Goal: Task Accomplishment & Management: Manage account settings

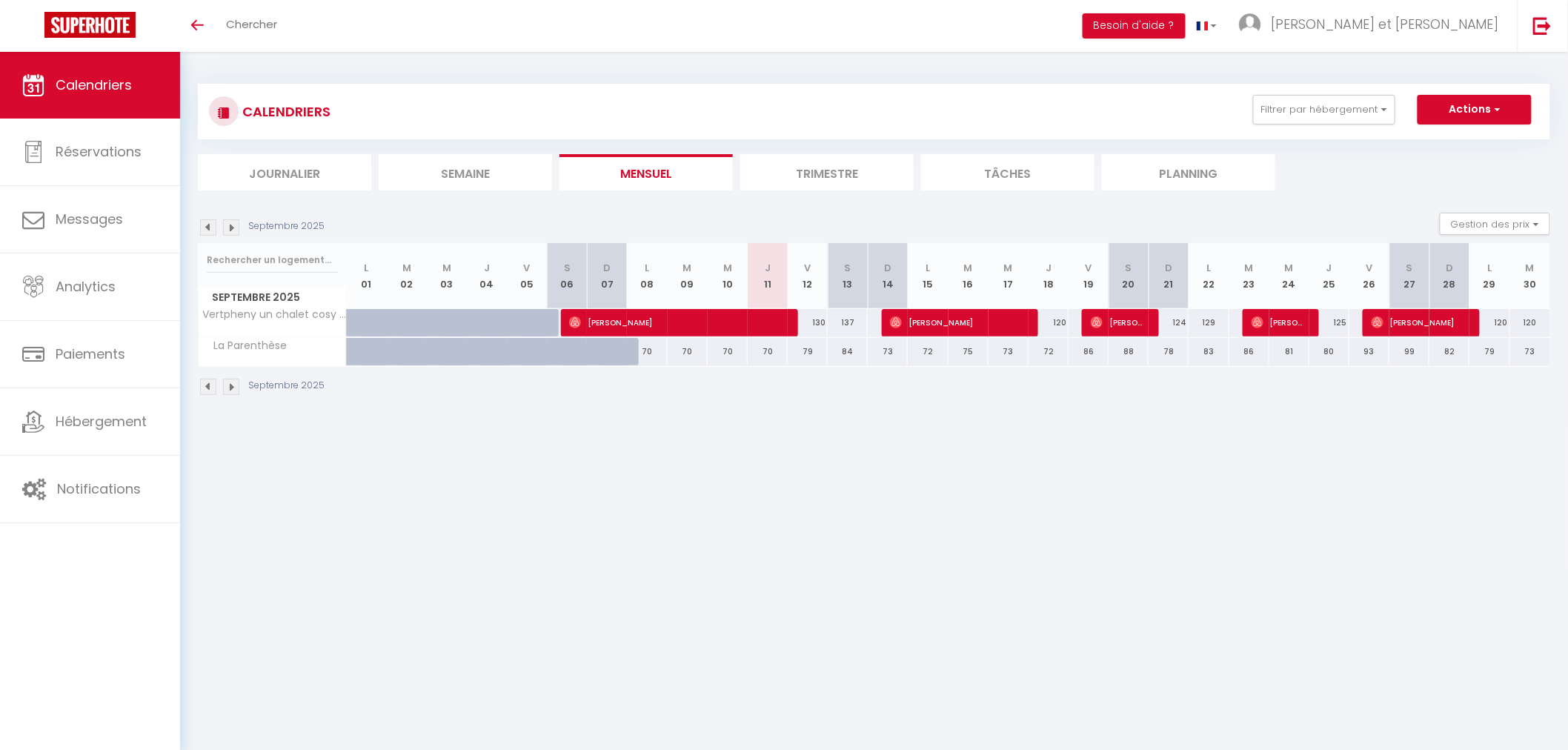
click at [1500, 320] on div "120" at bounding box center [1489, 322] width 40 height 27
type input "120"
type input "Lun 29 Septembre 2025"
type input "[DATE]"
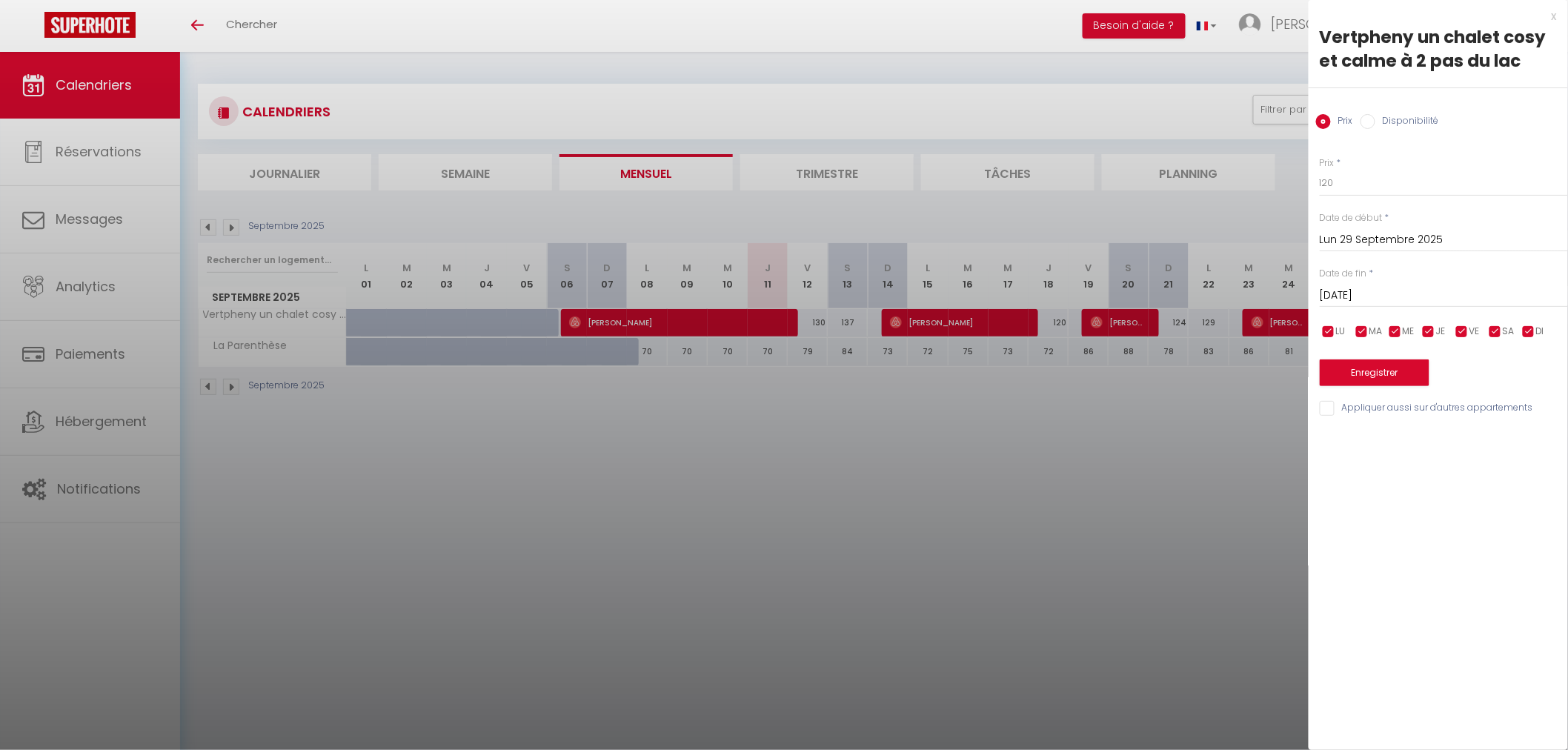
click at [1274, 392] on div at bounding box center [784, 375] width 1568 height 750
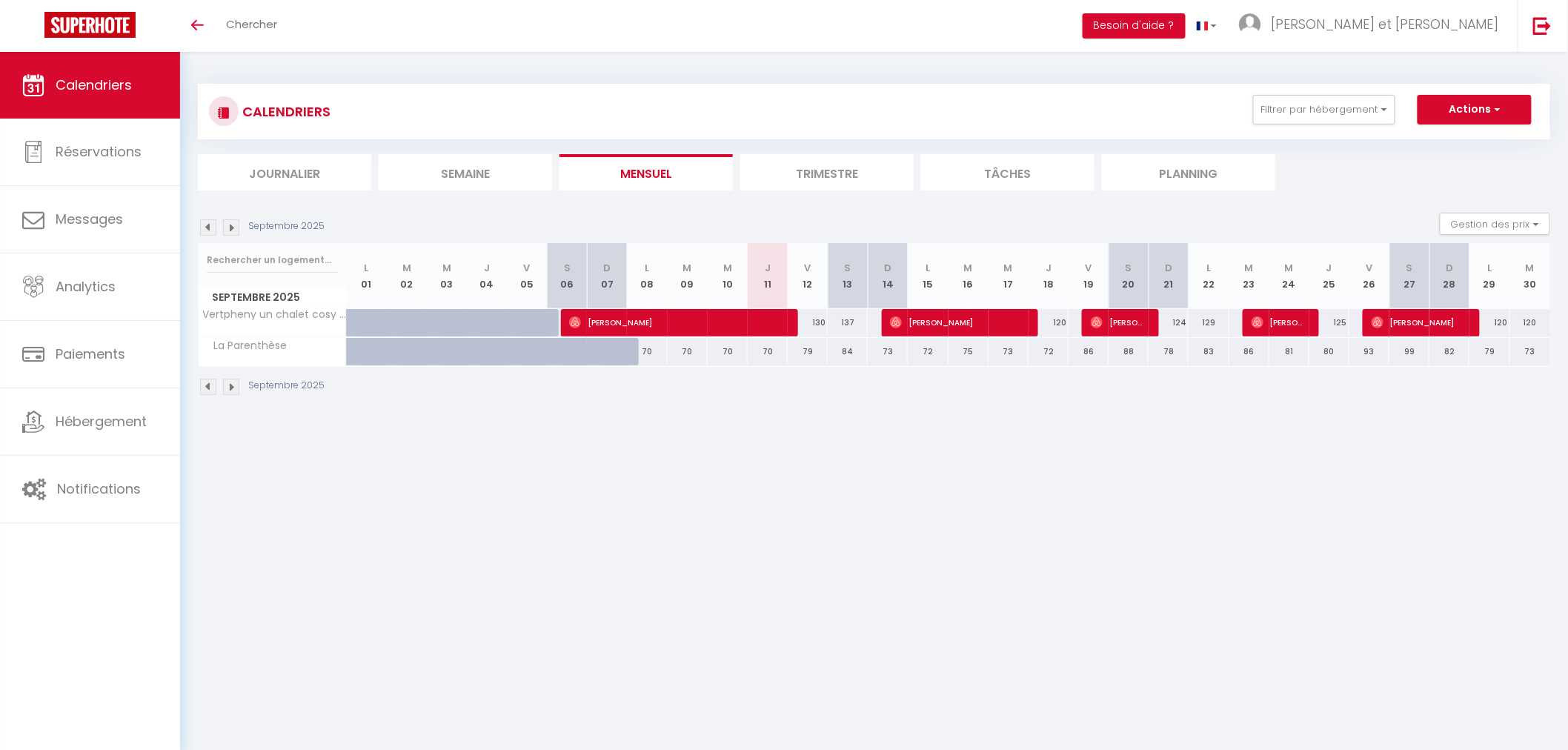
click at [1497, 317] on div "120" at bounding box center [1489, 322] width 40 height 27
type input "120"
select select "1"
type input "Lun 29 Septembre 2025"
type input "[DATE]"
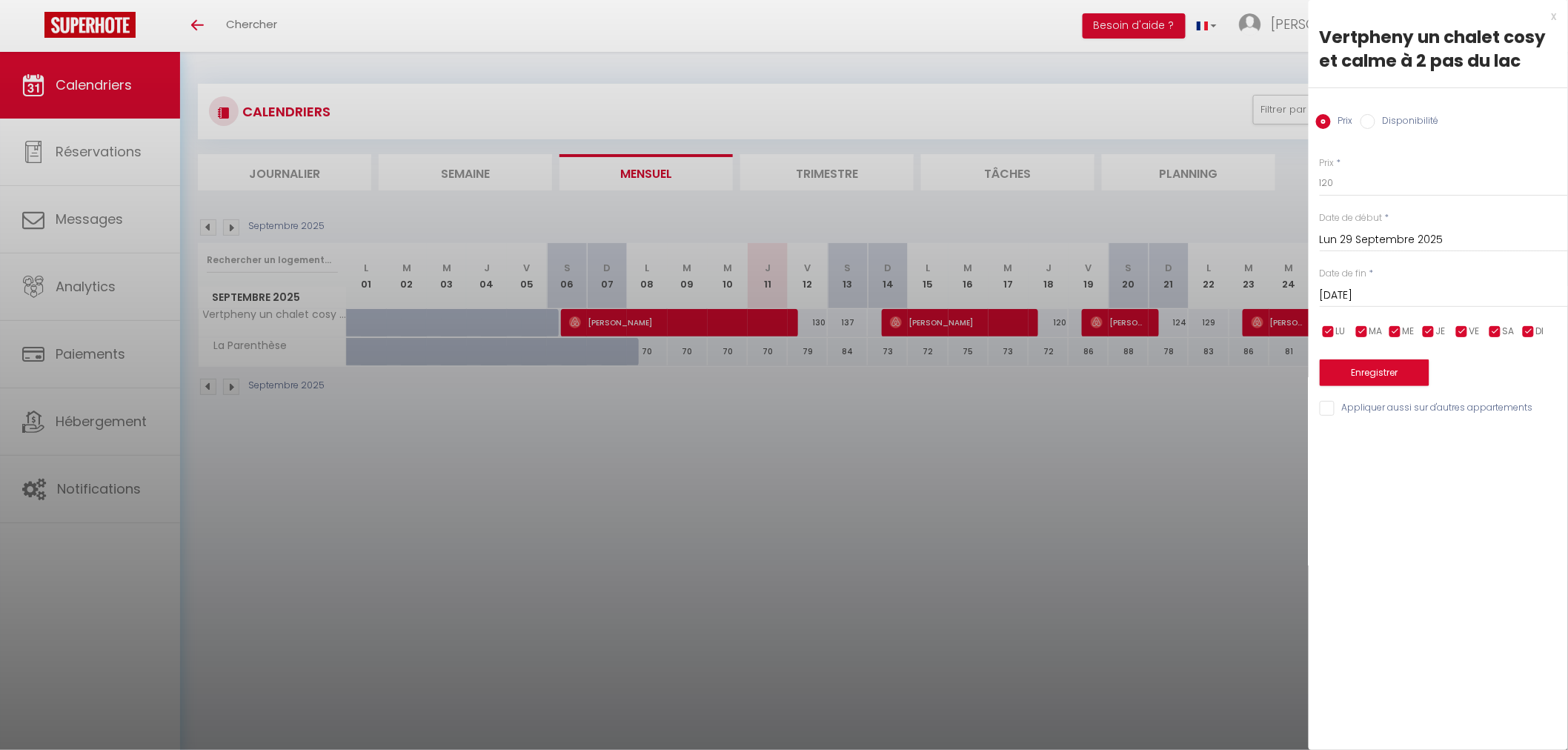
click at [1373, 124] on input "Disponibilité" at bounding box center [1368, 121] width 15 height 15
radio input "true"
radio input "false"
click at [1368, 242] on input "Lun 29 Septembre 2025" at bounding box center [1443, 241] width 248 height 19
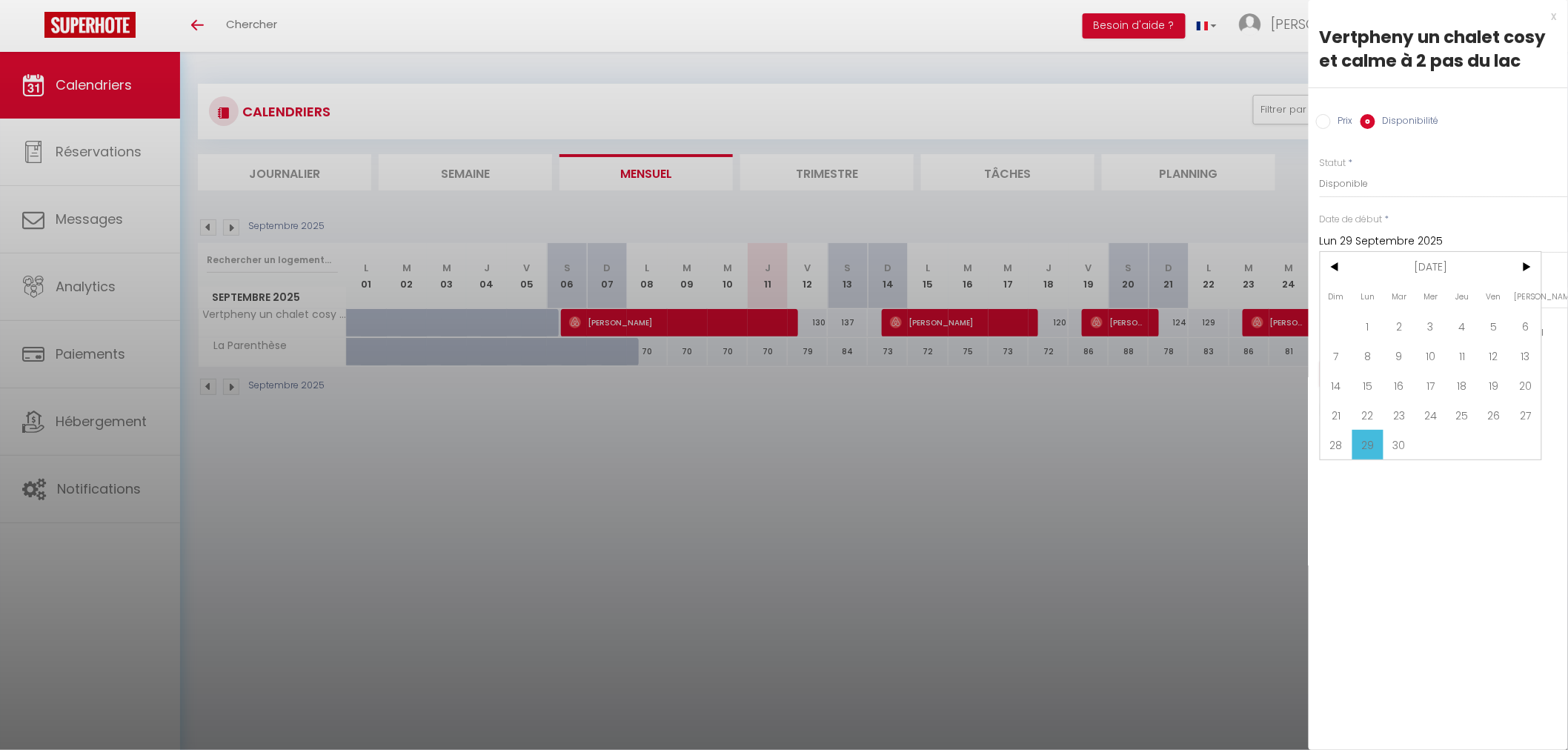
click at [1368, 242] on input "Lun 29 Septembre 2025" at bounding box center [1443, 241] width 248 height 19
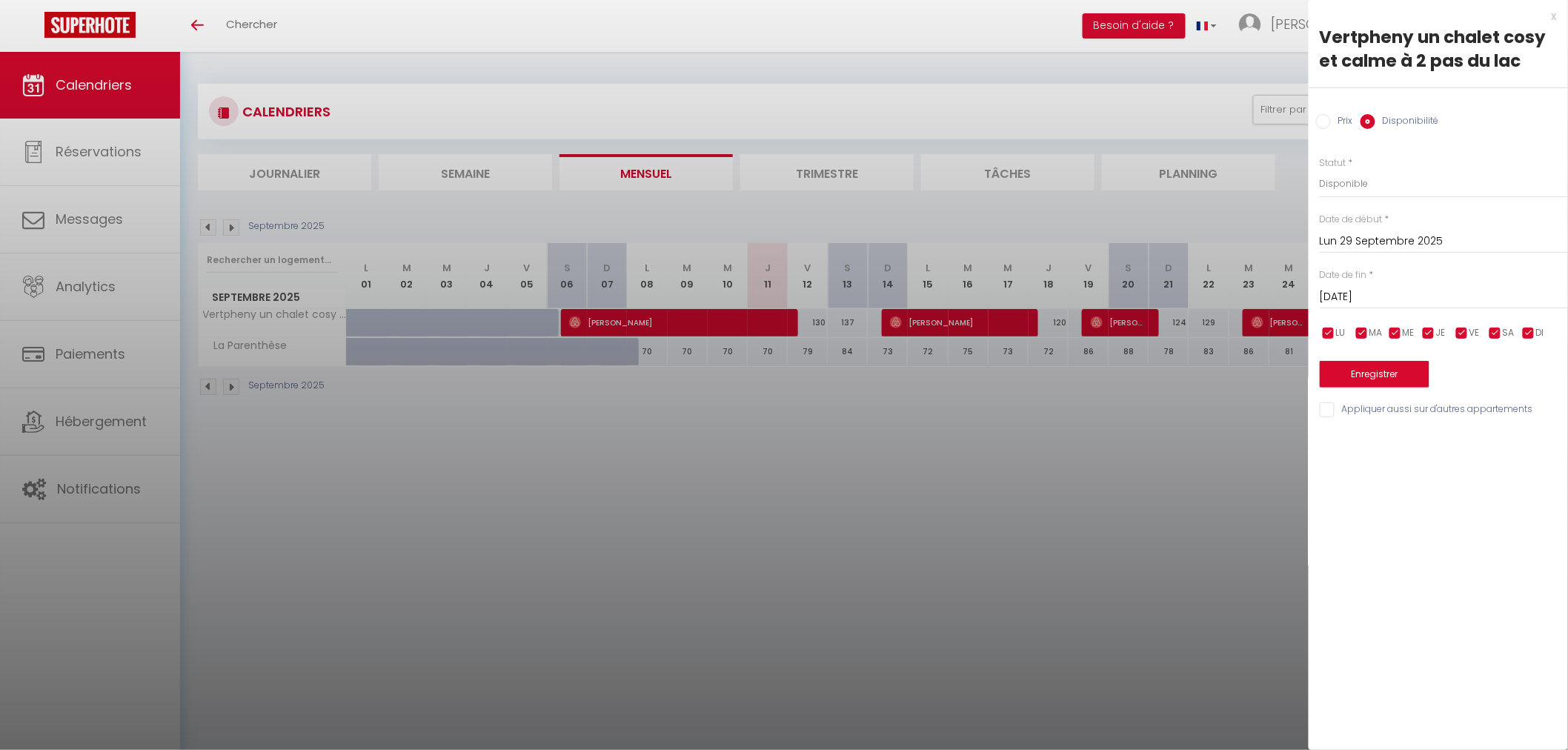
click at [1380, 295] on input "[DATE]" at bounding box center [1443, 297] width 248 height 19
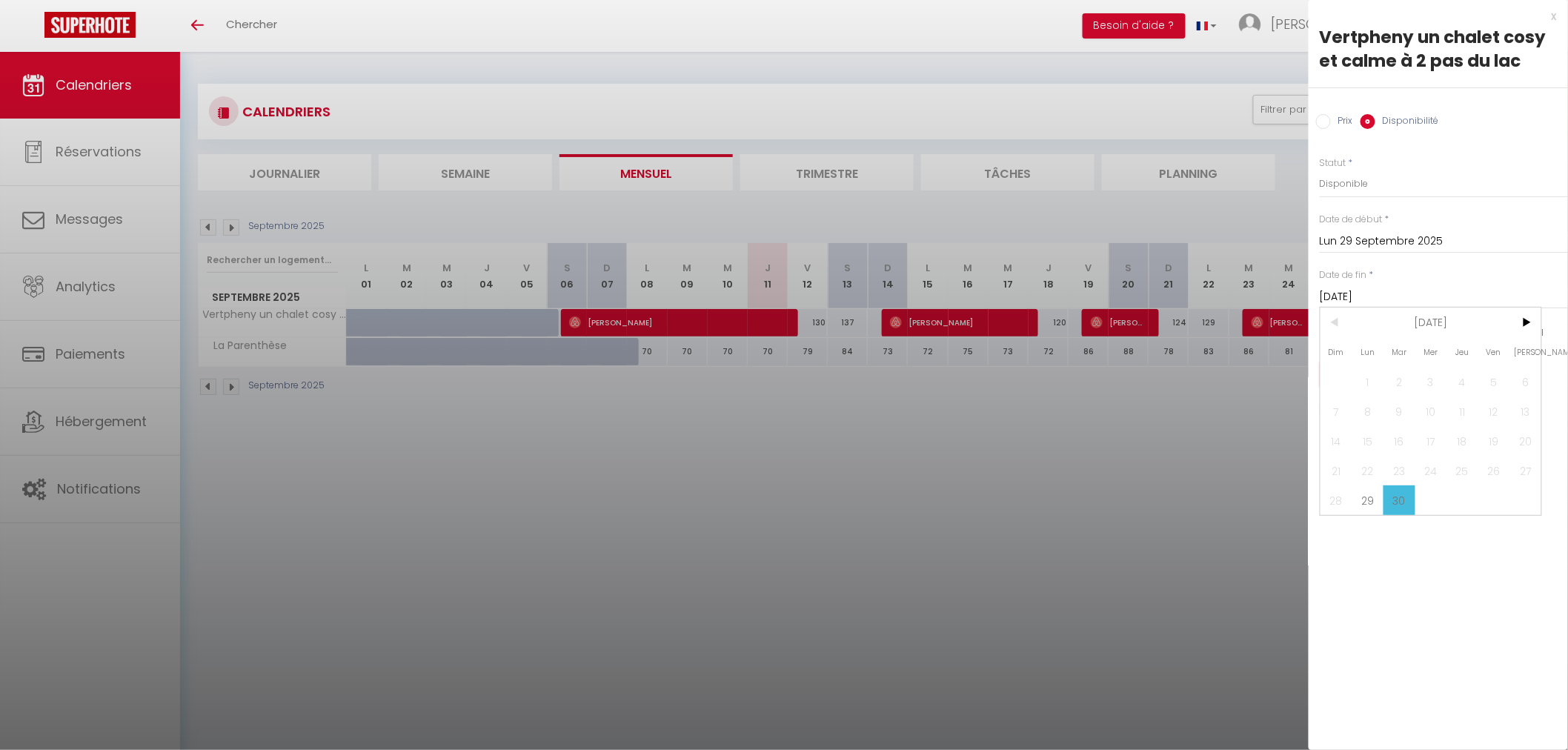
click at [1376, 293] on input "[DATE]" at bounding box center [1443, 297] width 248 height 19
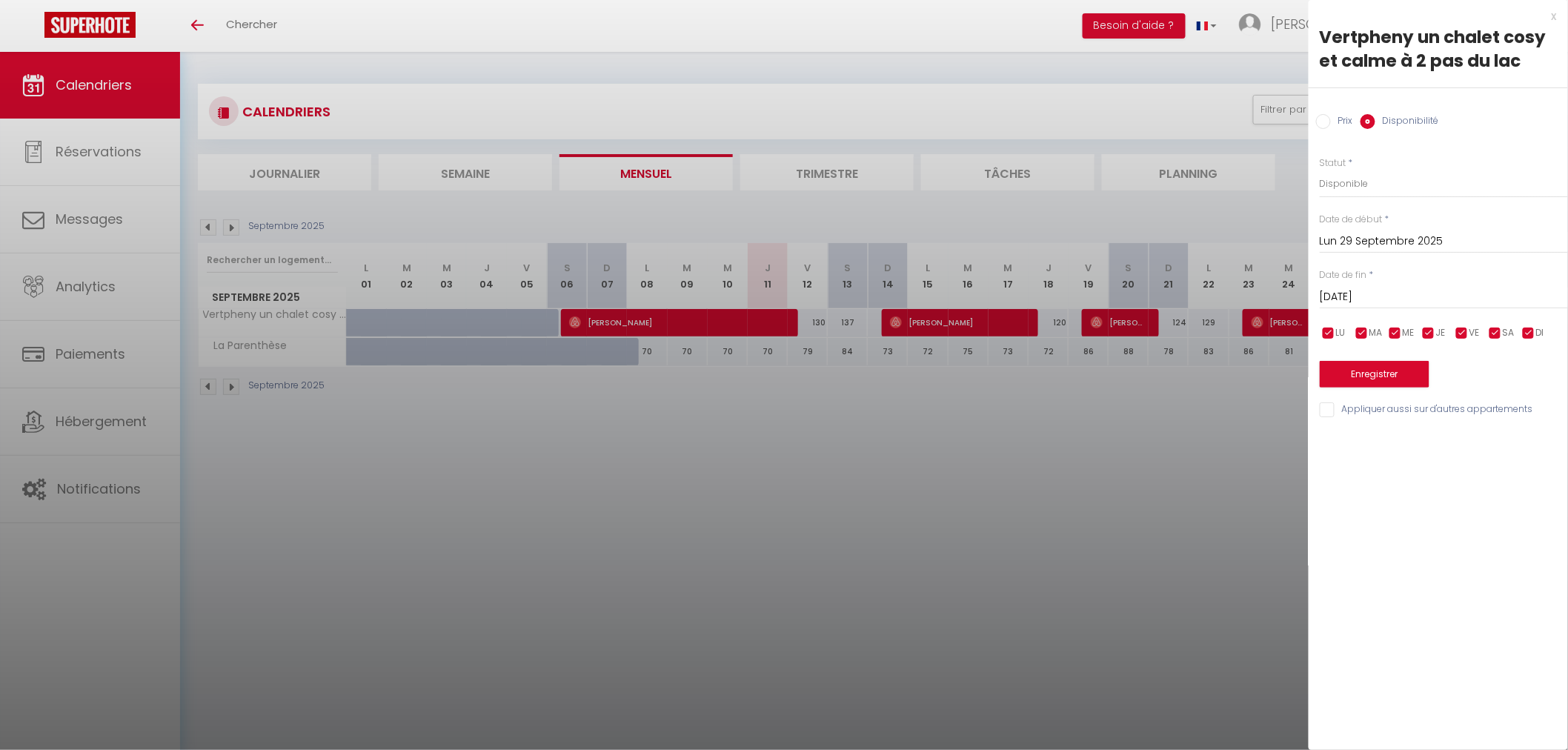
click at [1259, 396] on div at bounding box center [784, 375] width 1568 height 750
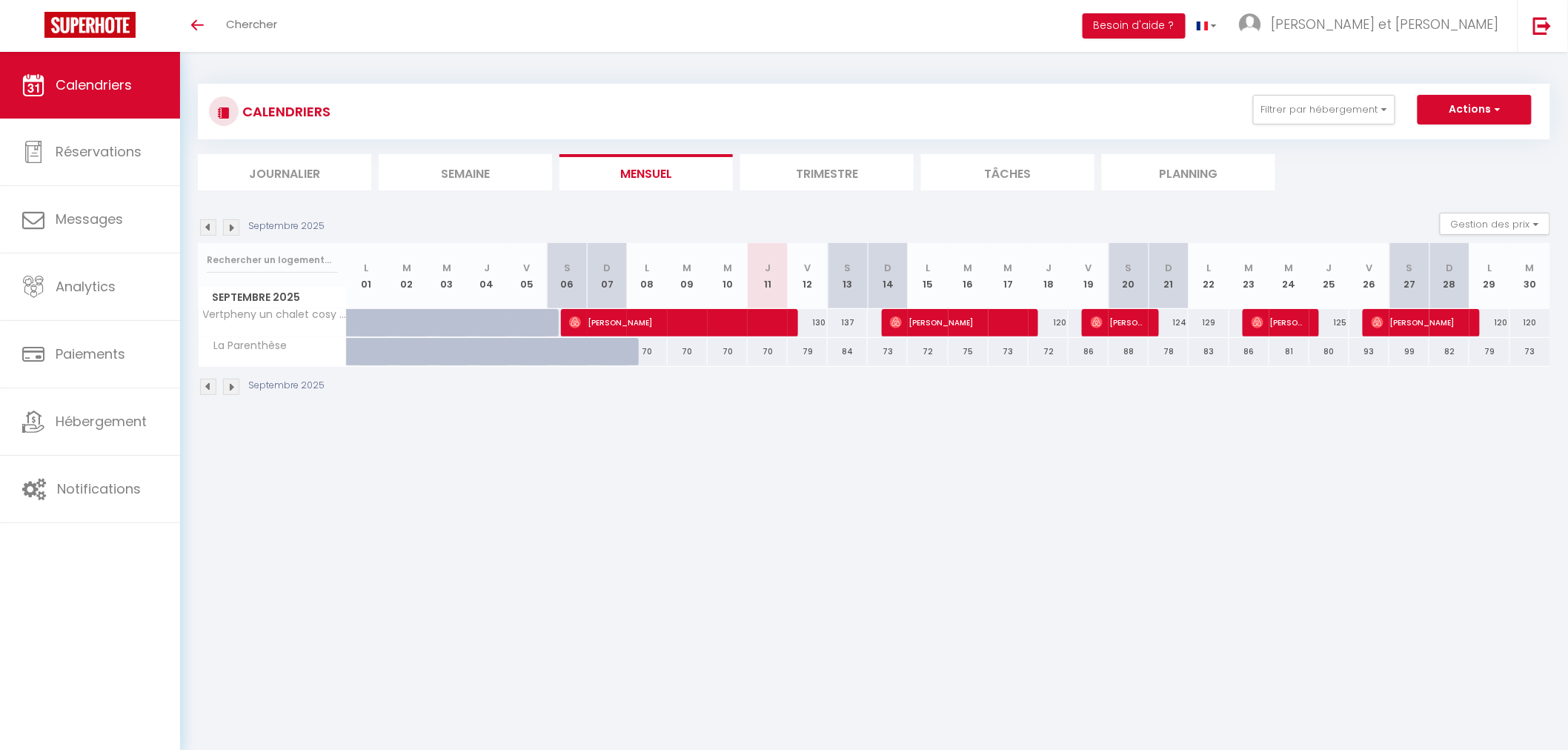
click at [1494, 283] on th "L 29" at bounding box center [1489, 276] width 40 height 66
click at [1487, 284] on th "L 29" at bounding box center [1489, 276] width 40 height 66
click at [1494, 320] on div "120" at bounding box center [1489, 322] width 40 height 27
select select "1"
type input "Lun 29 Septembre 2025"
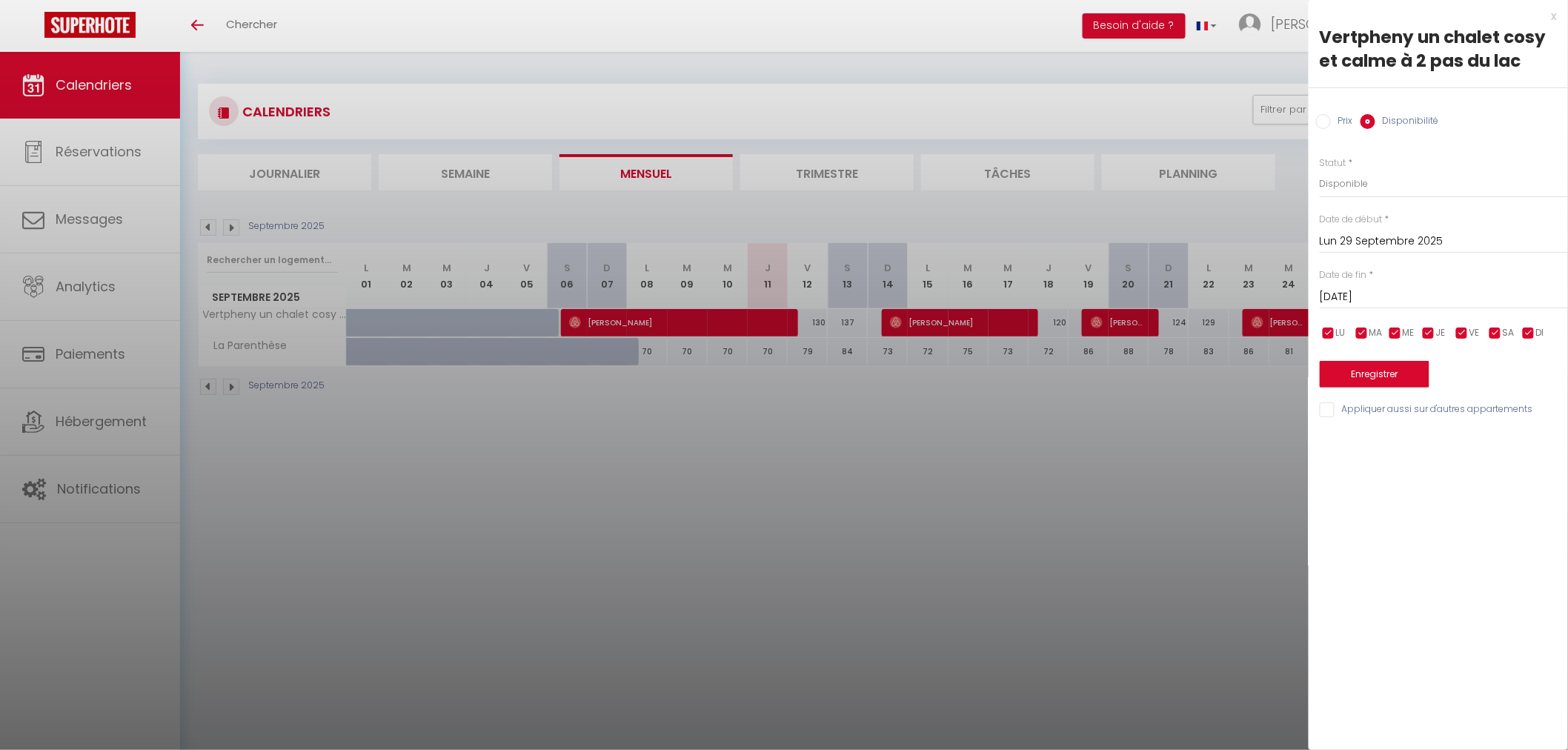
click at [1382, 298] on input "[DATE]" at bounding box center [1443, 297] width 248 height 19
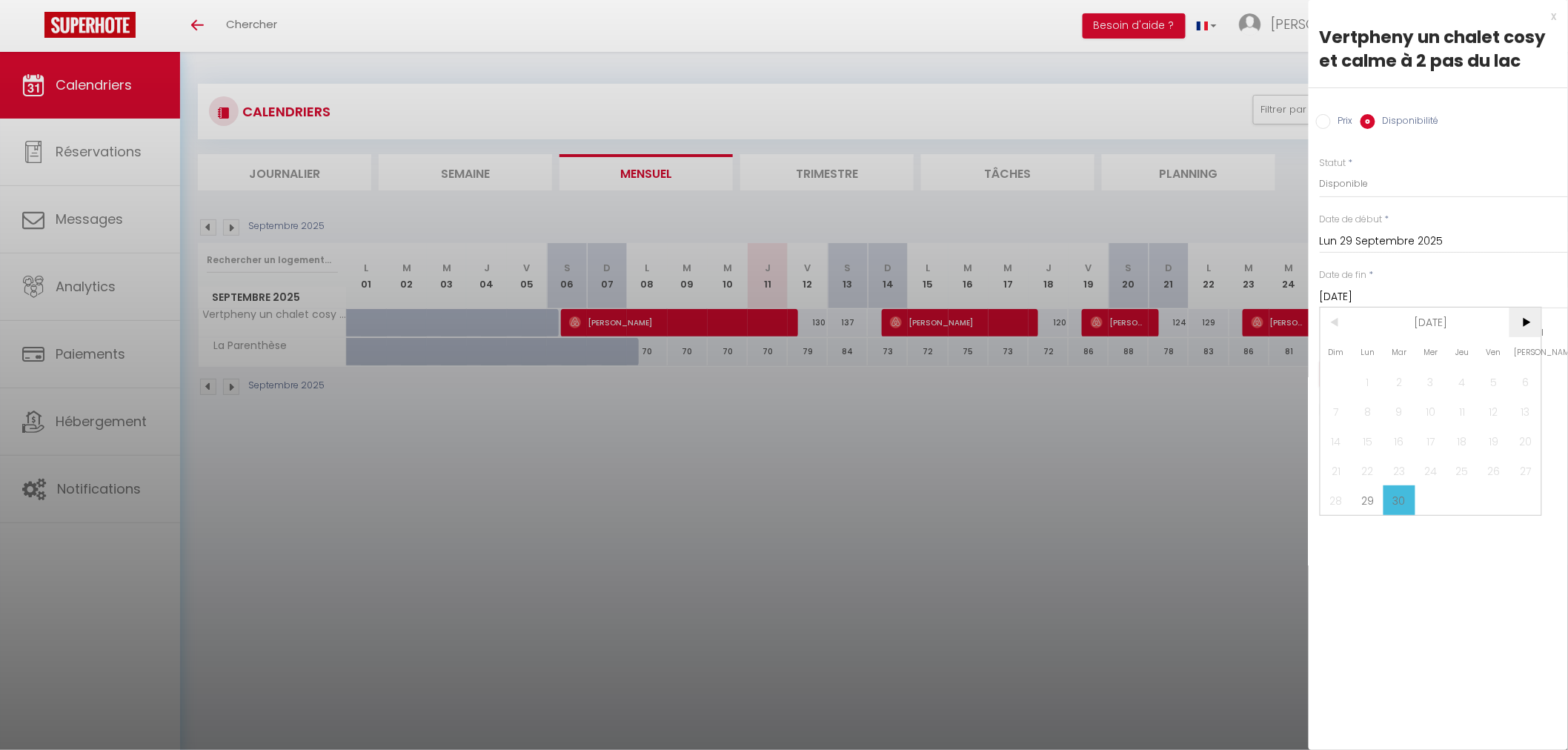
click at [1528, 317] on span ">" at bounding box center [1524, 322] width 32 height 30
click at [1468, 380] on span "2" at bounding box center [1462, 381] width 32 height 30
type input "Jeu 02 Octobre 2025"
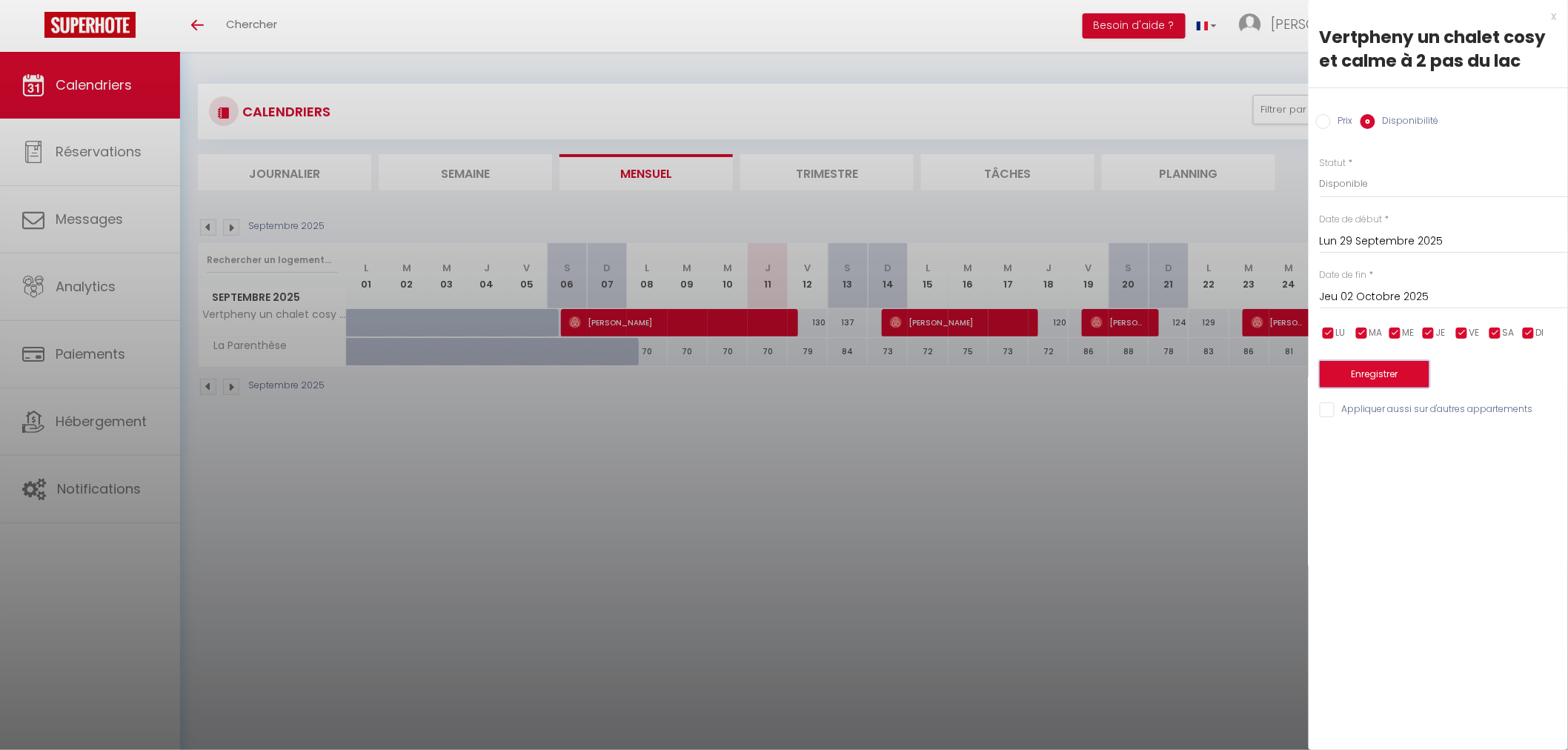
click at [1402, 376] on button "Enregistrer" at bounding box center [1374, 373] width 109 height 26
click at [1241, 426] on div at bounding box center [784, 375] width 1568 height 750
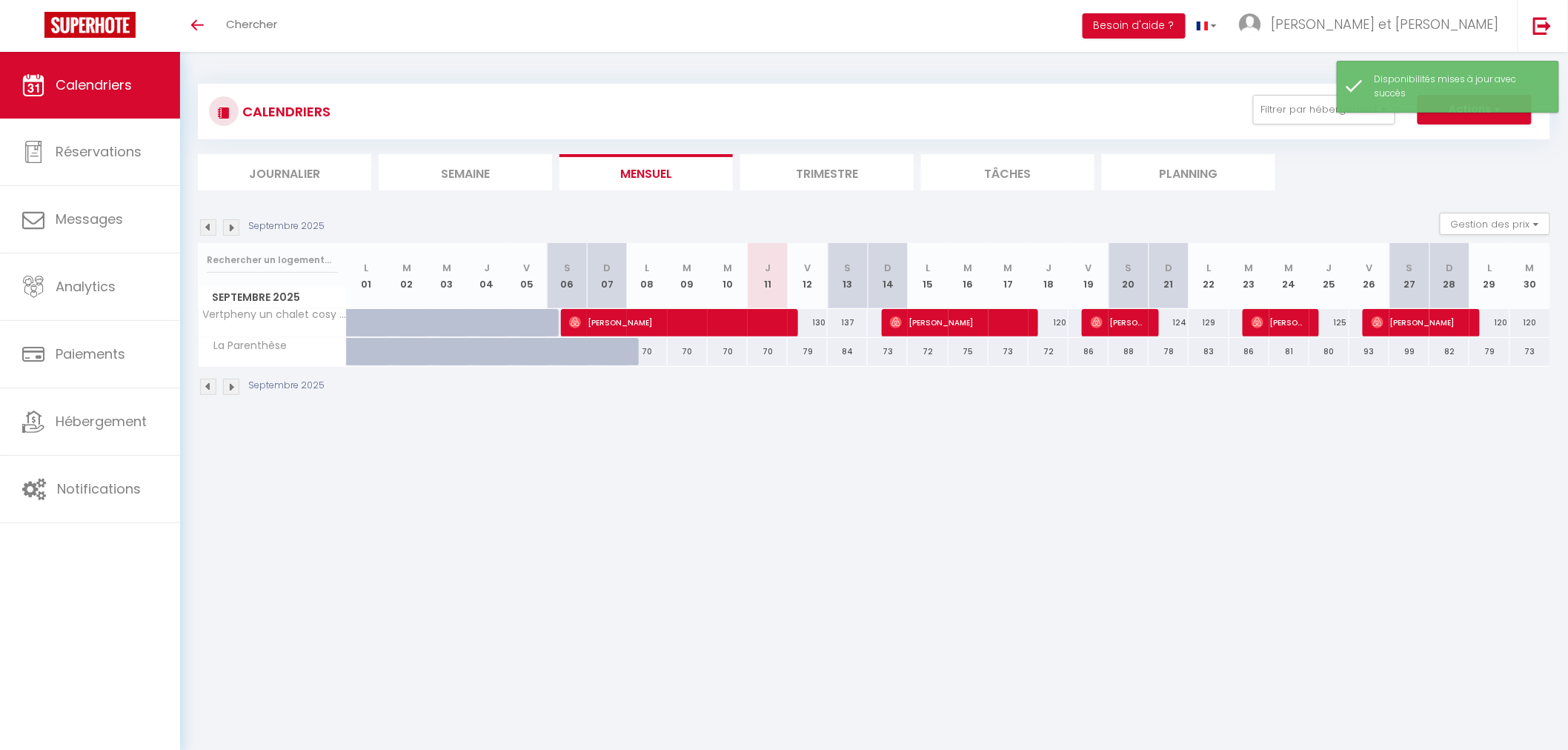
click at [811, 174] on li "Trimestre" at bounding box center [826, 172] width 173 height 36
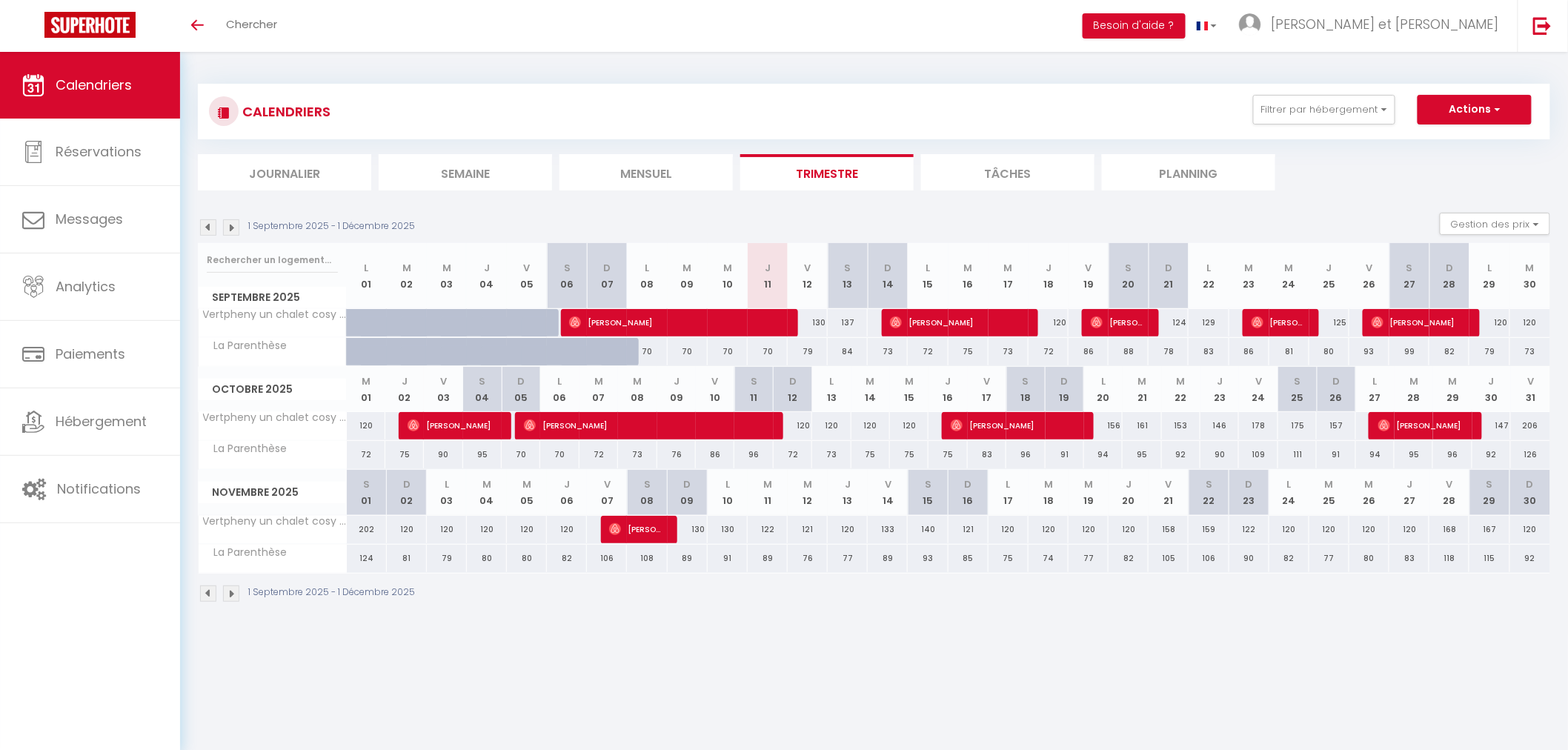
click at [1498, 323] on div "120" at bounding box center [1489, 322] width 40 height 27
select select "1"
type input "Lun 29 Septembre 2025"
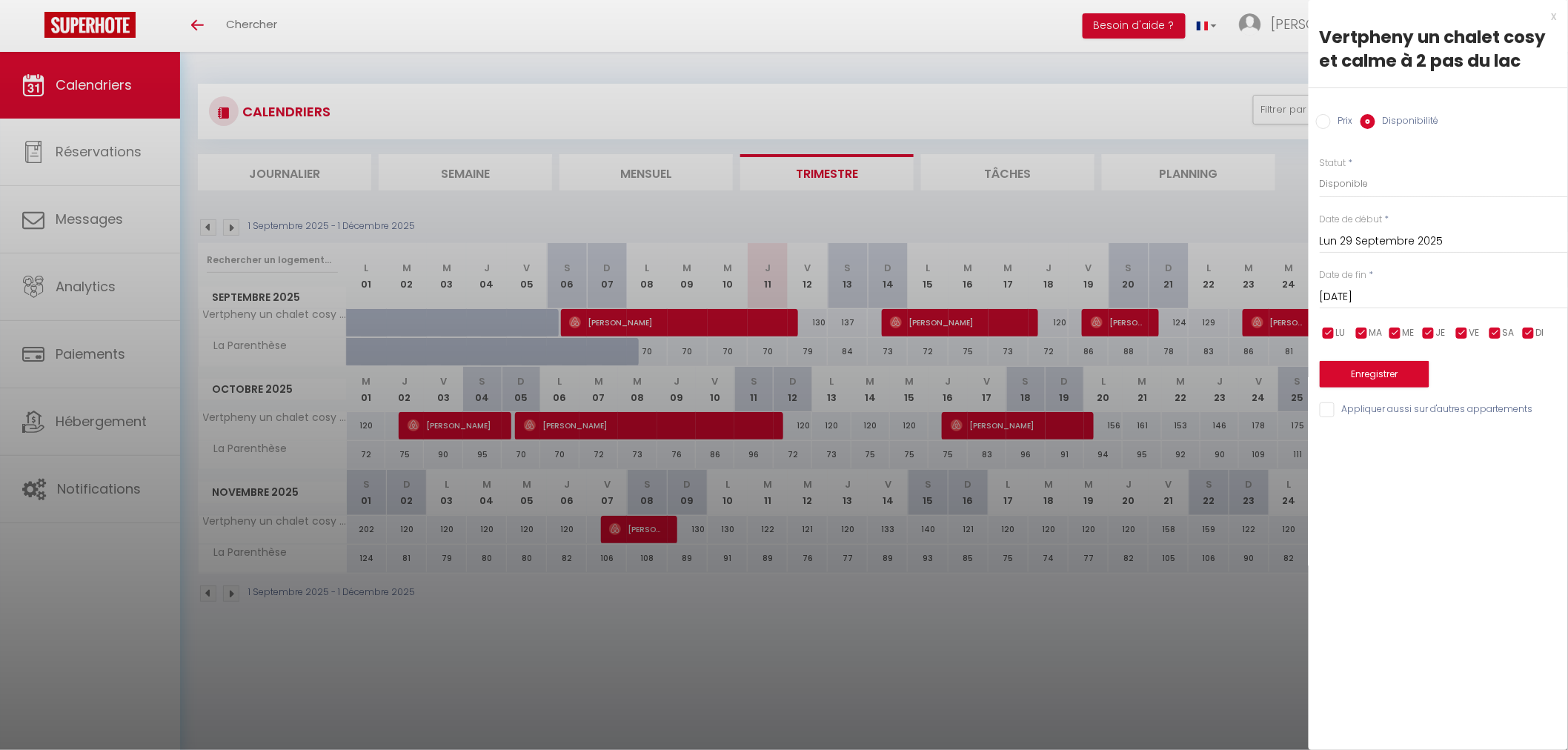
click at [1390, 292] on input "[DATE]" at bounding box center [1443, 297] width 248 height 19
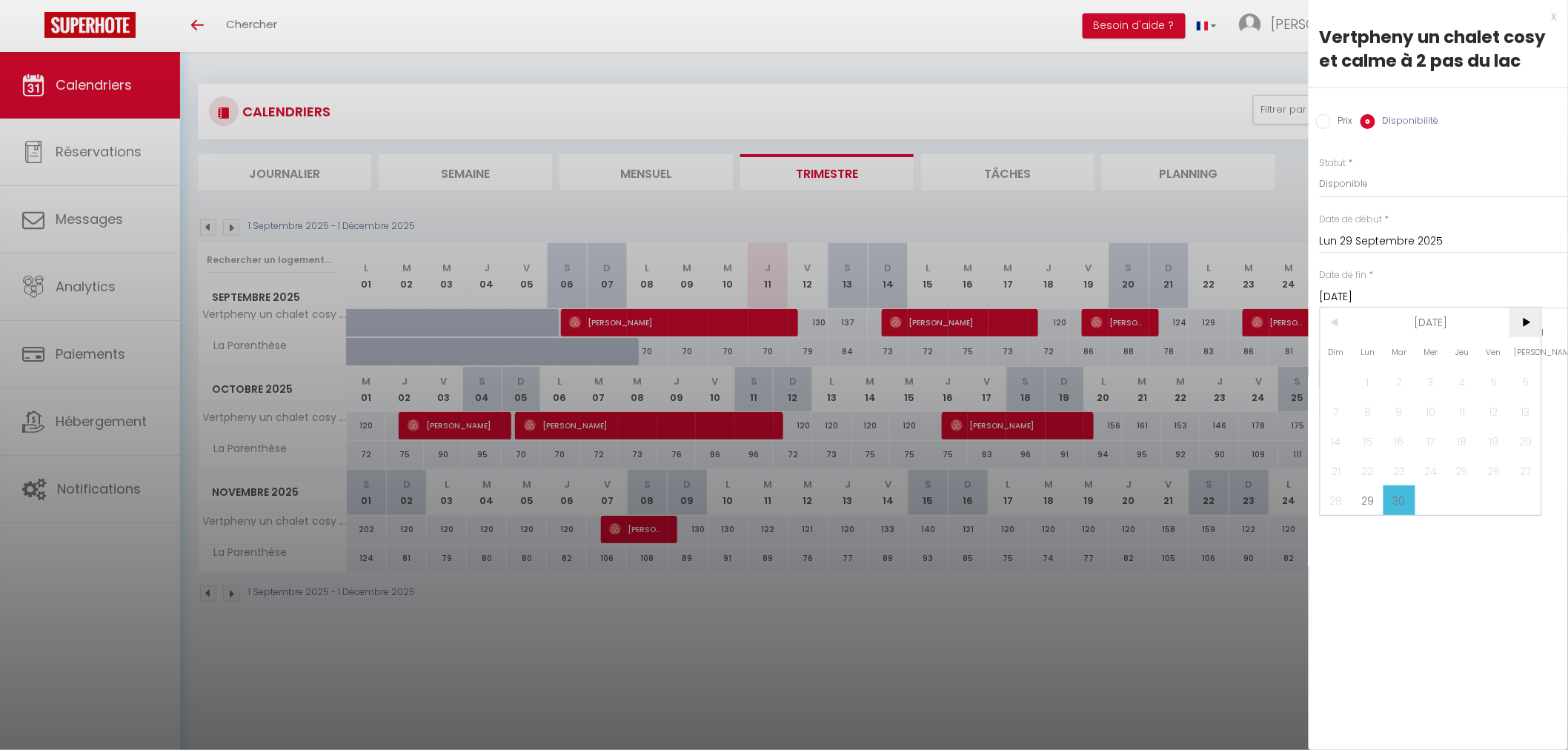
click at [1527, 319] on span ">" at bounding box center [1524, 322] width 32 height 30
click at [1458, 374] on span "2" at bounding box center [1462, 381] width 32 height 30
type input "Jeu 02 Octobre 2025"
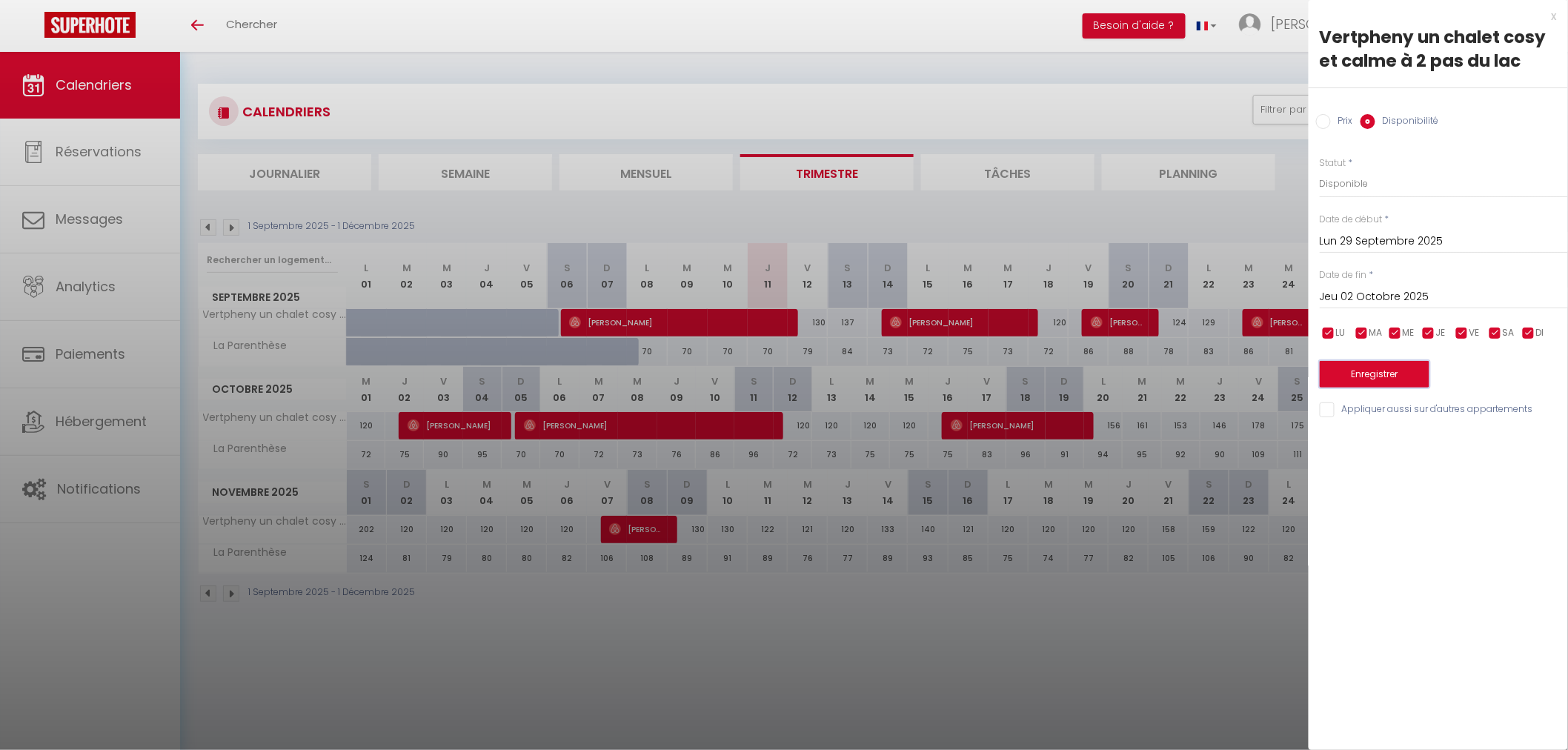
click at [1401, 376] on button "Enregistrer" at bounding box center [1374, 373] width 109 height 26
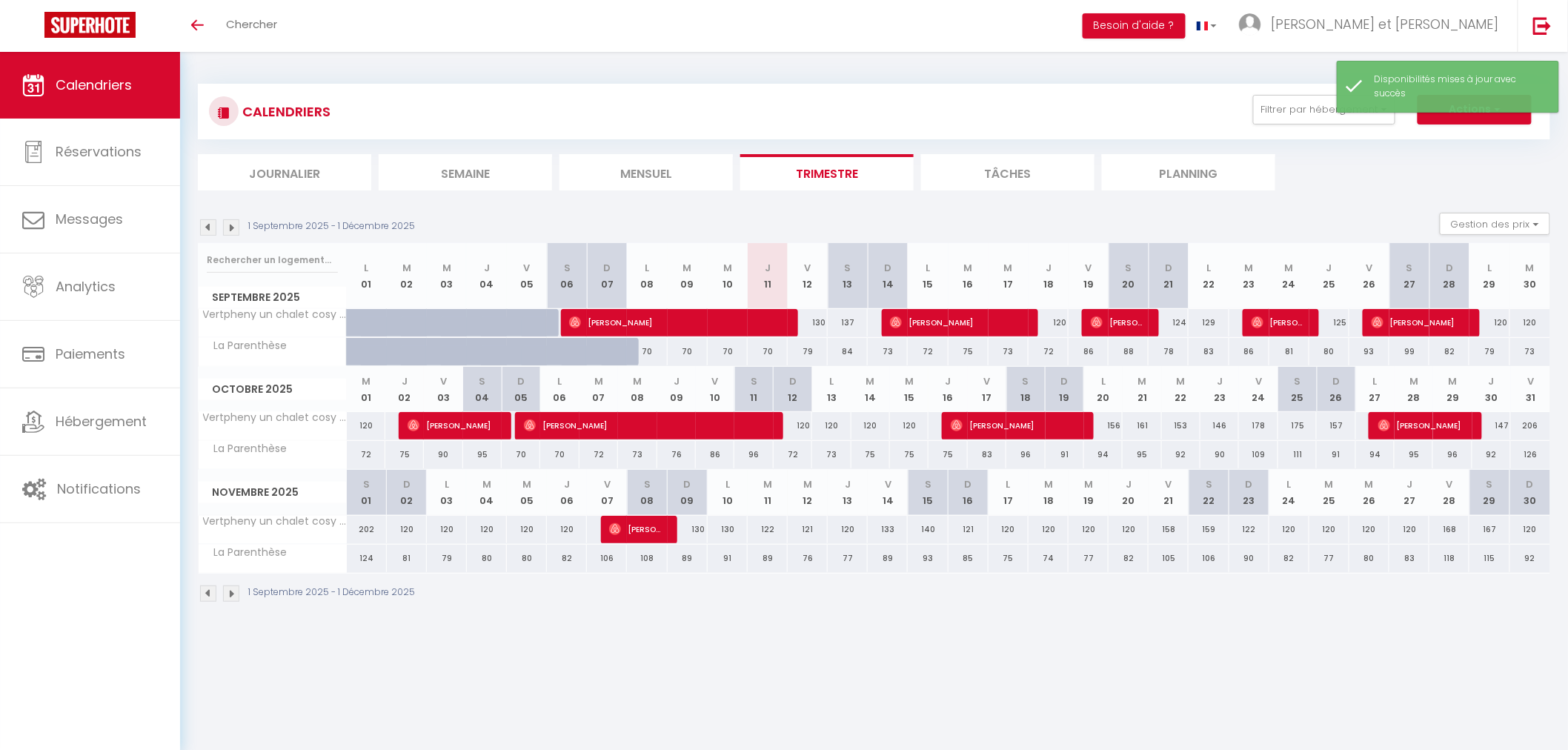
click at [1500, 320] on div "120" at bounding box center [1489, 322] width 40 height 27
select select "1"
type input "Lun 29 Septembre 2025"
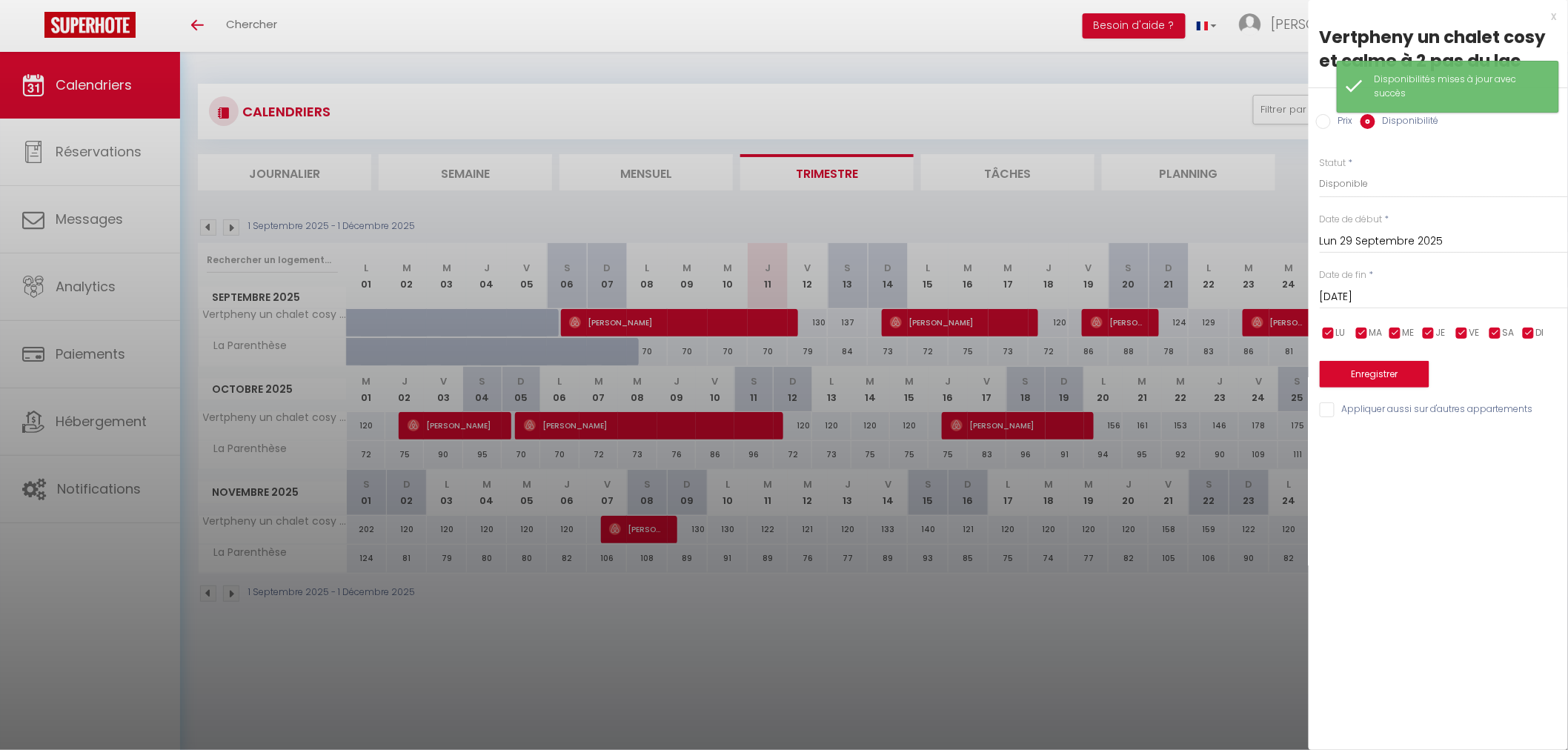
click at [1378, 295] on input "[DATE]" at bounding box center [1443, 297] width 248 height 19
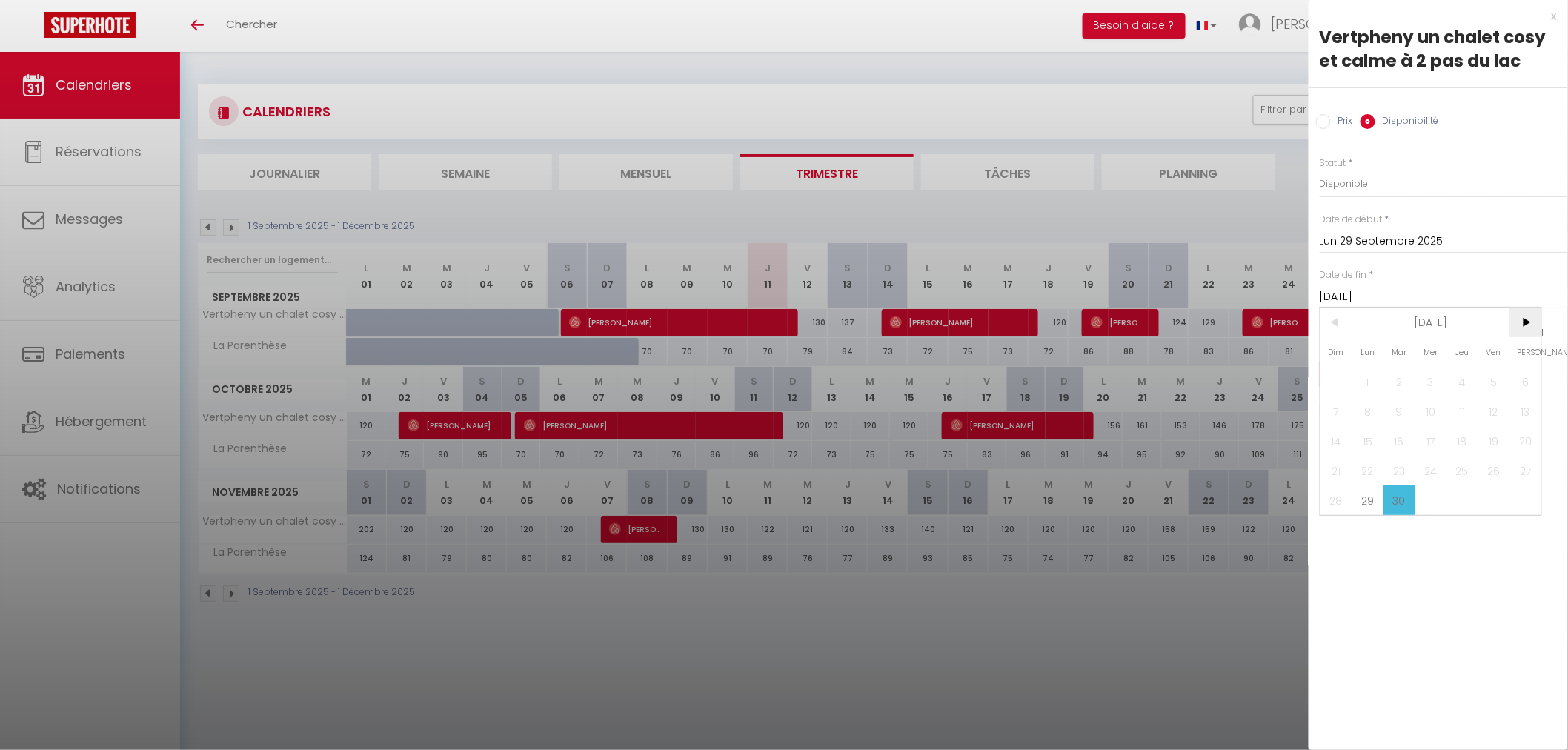
click at [1526, 322] on span ">" at bounding box center [1524, 322] width 32 height 30
click at [1470, 380] on span "2" at bounding box center [1462, 381] width 32 height 30
type input "Jeu 02 Octobre 2025"
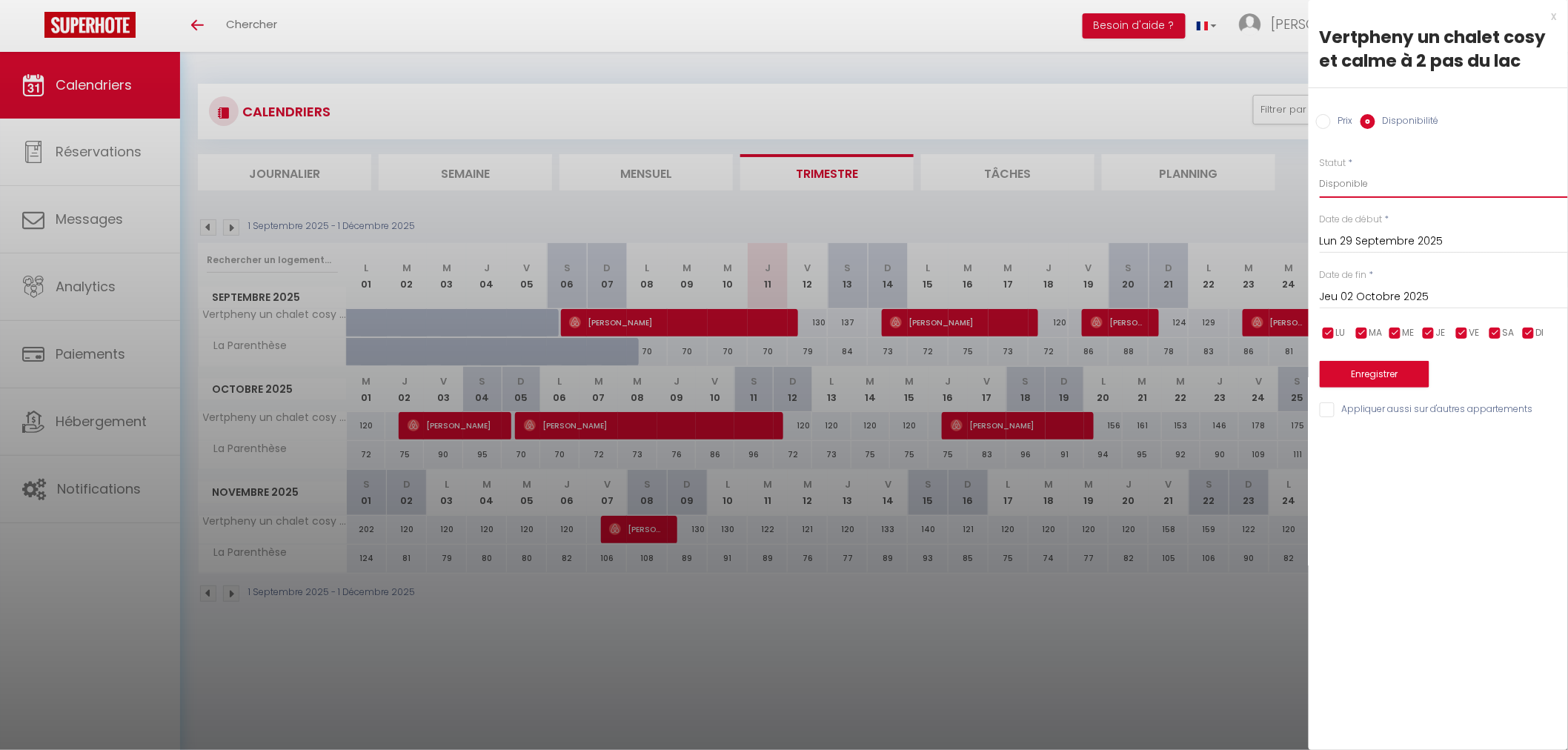
click at [1366, 184] on select "Disponible Indisponible" at bounding box center [1443, 183] width 248 height 28
select select "0"
click at [1320, 169] on select "Disponible Indisponible" at bounding box center [1443, 183] width 248 height 28
click at [1364, 377] on button "Enregistrer" at bounding box center [1374, 373] width 109 height 26
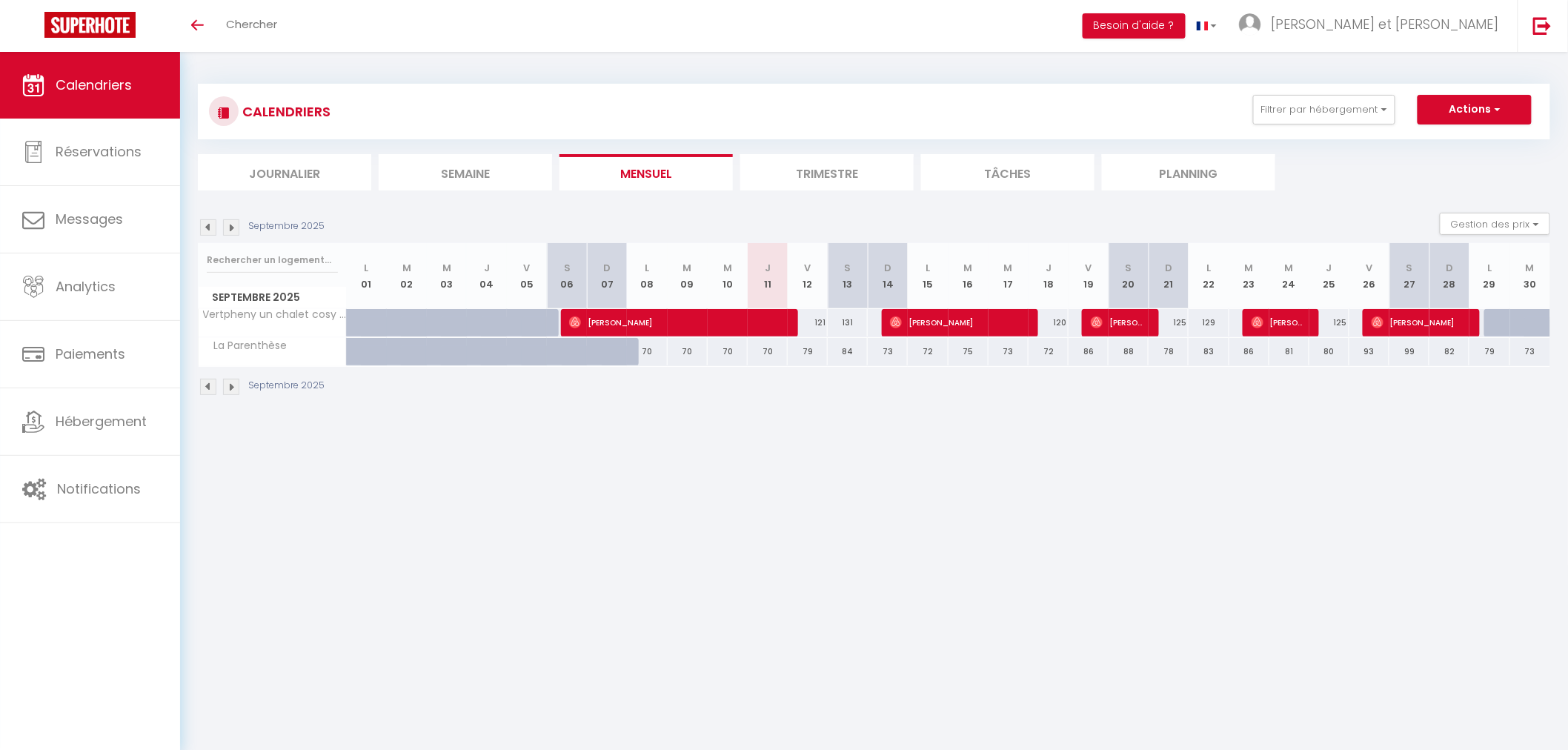
click at [235, 228] on img at bounding box center [231, 228] width 16 height 16
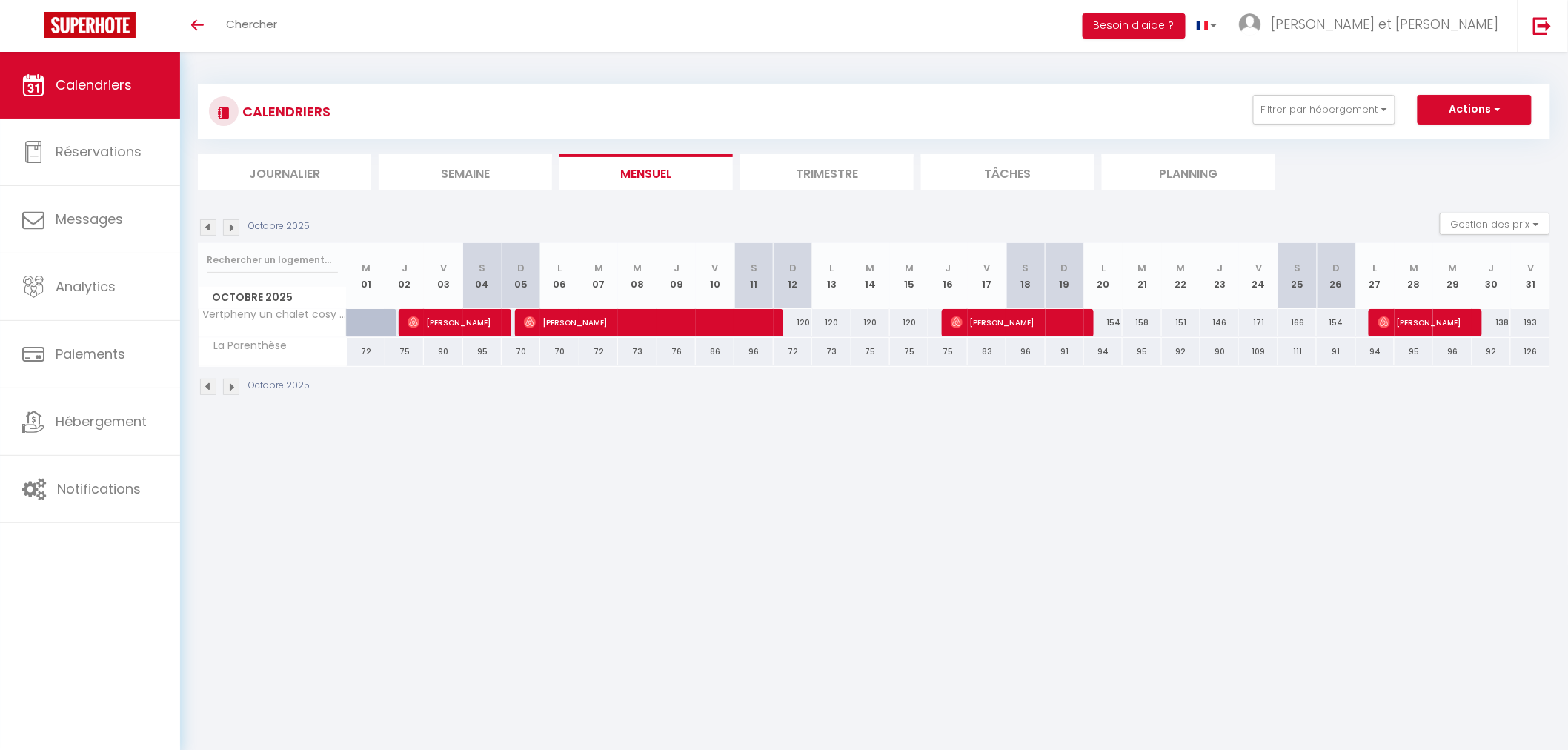
click at [238, 228] on img at bounding box center [231, 228] width 16 height 16
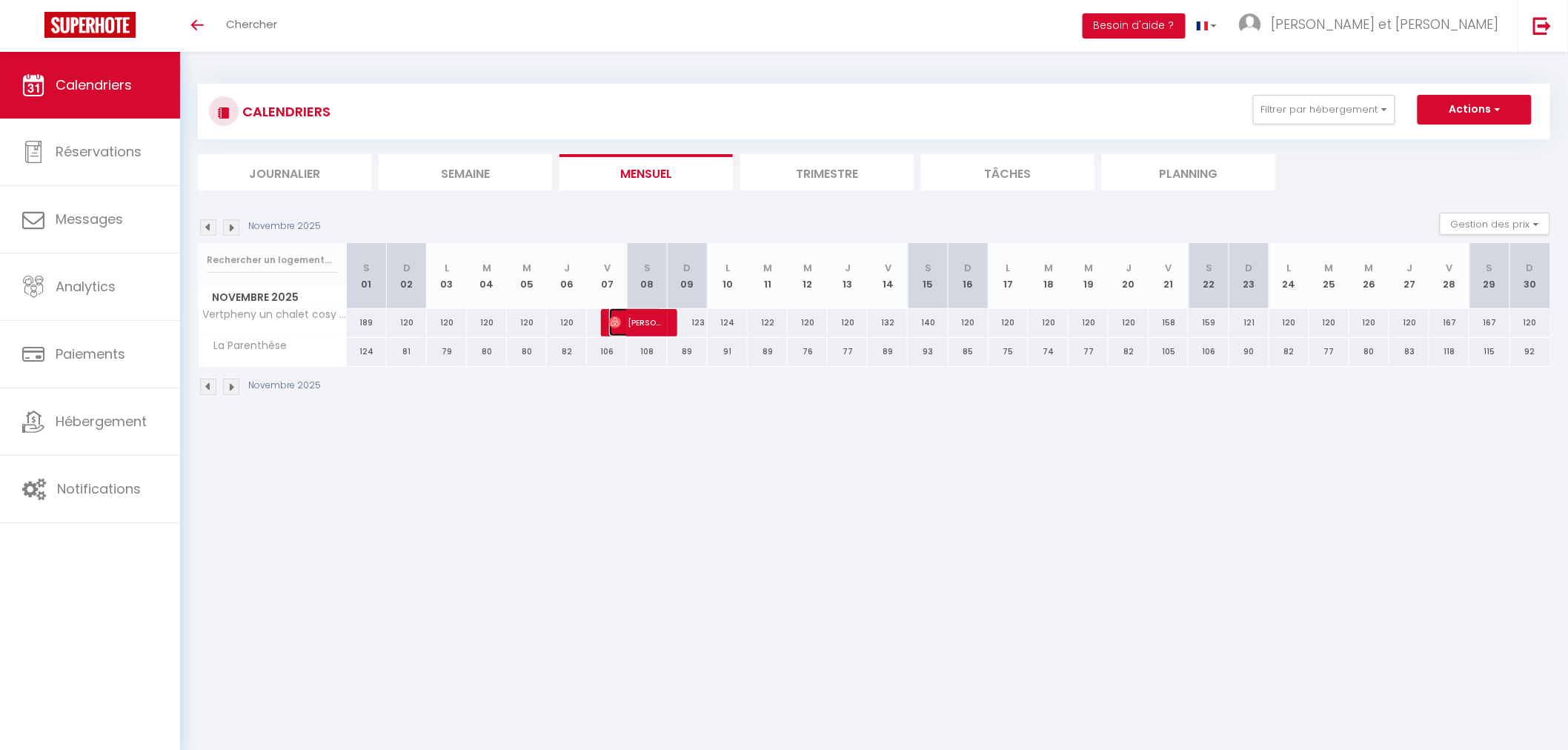
click at [645, 328] on span "[PERSON_NAME]" at bounding box center [635, 322] width 54 height 28
select select "OK"
select select "0"
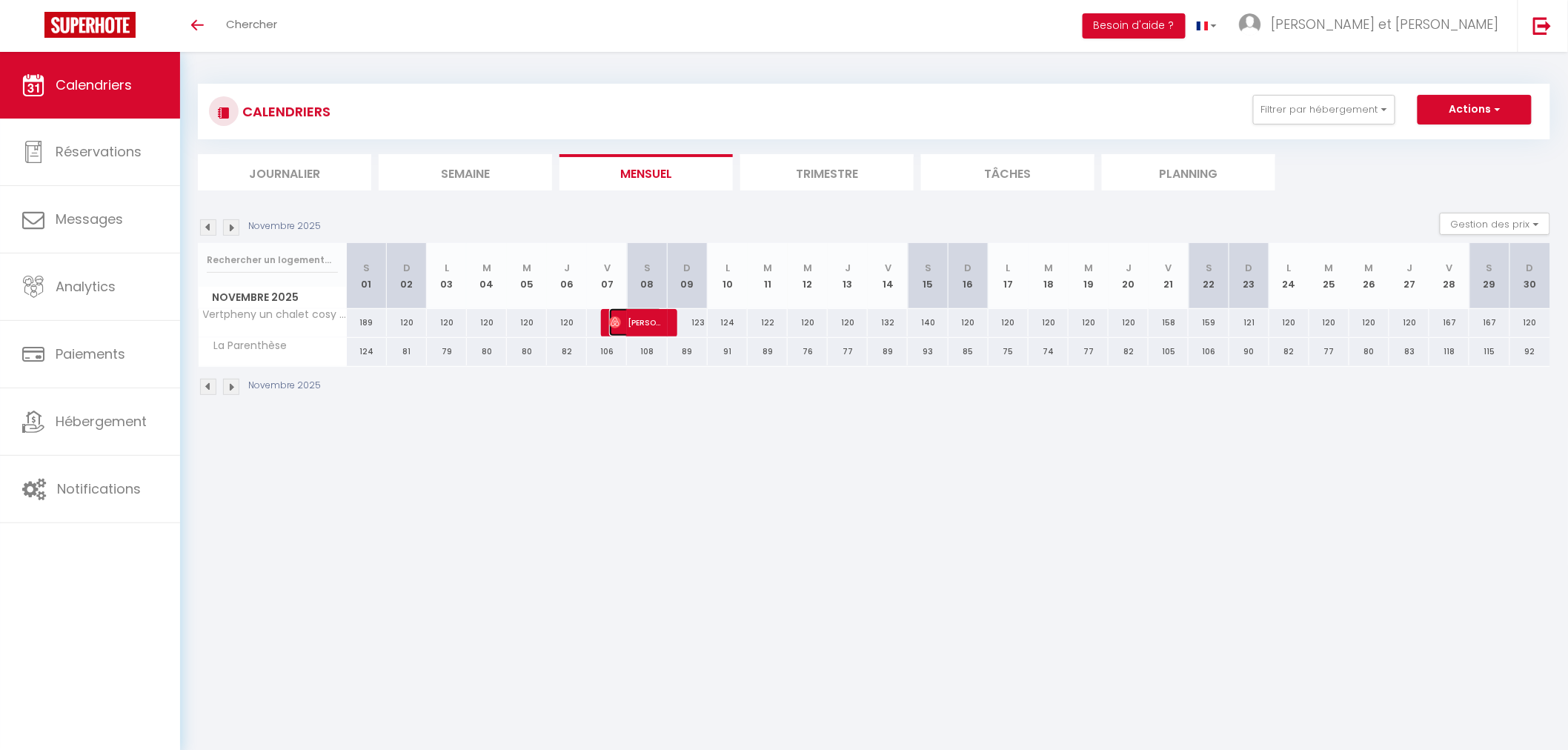
select select "1"
select select
select select "45221"
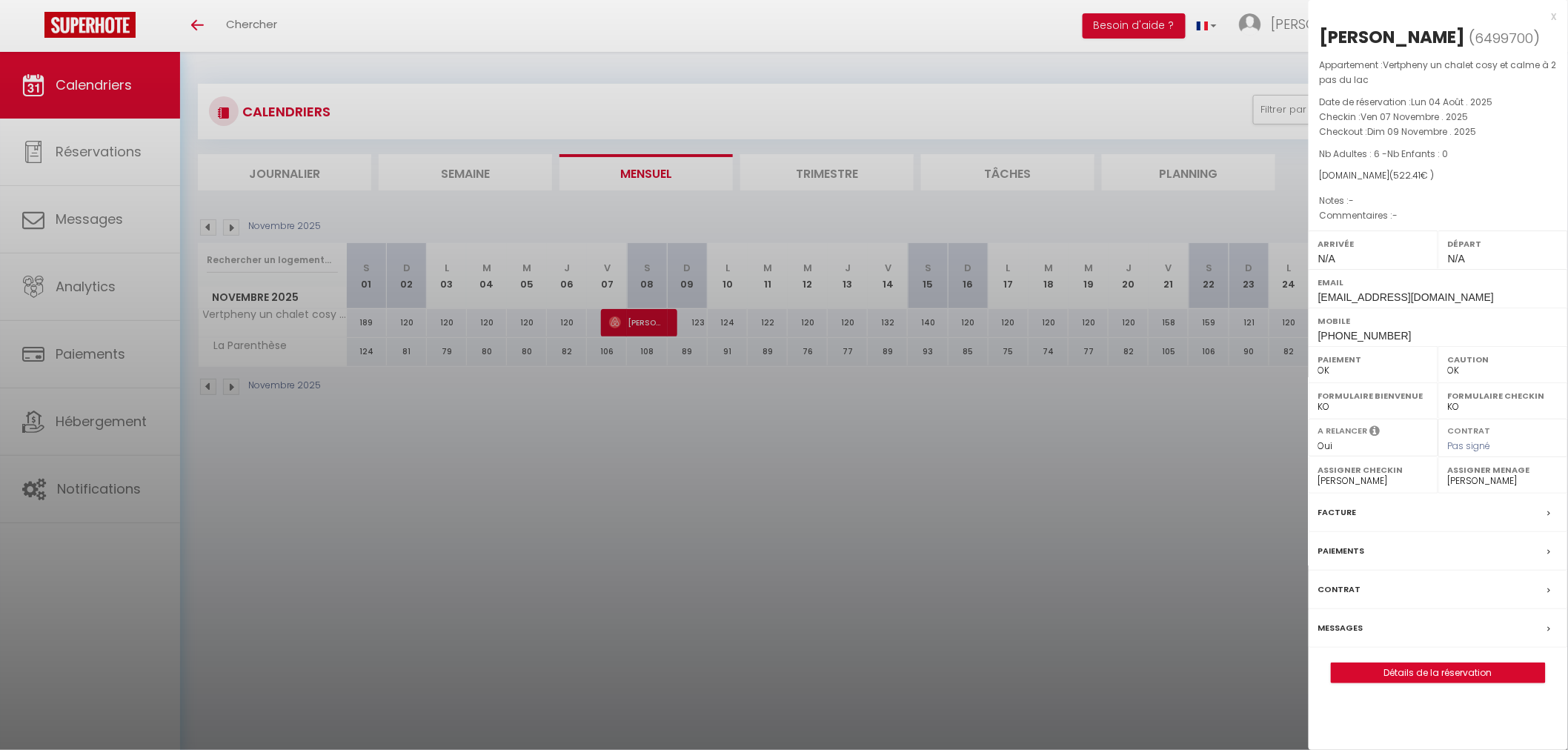
click at [1379, 519] on div "Facture" at bounding box center [1438, 512] width 259 height 38
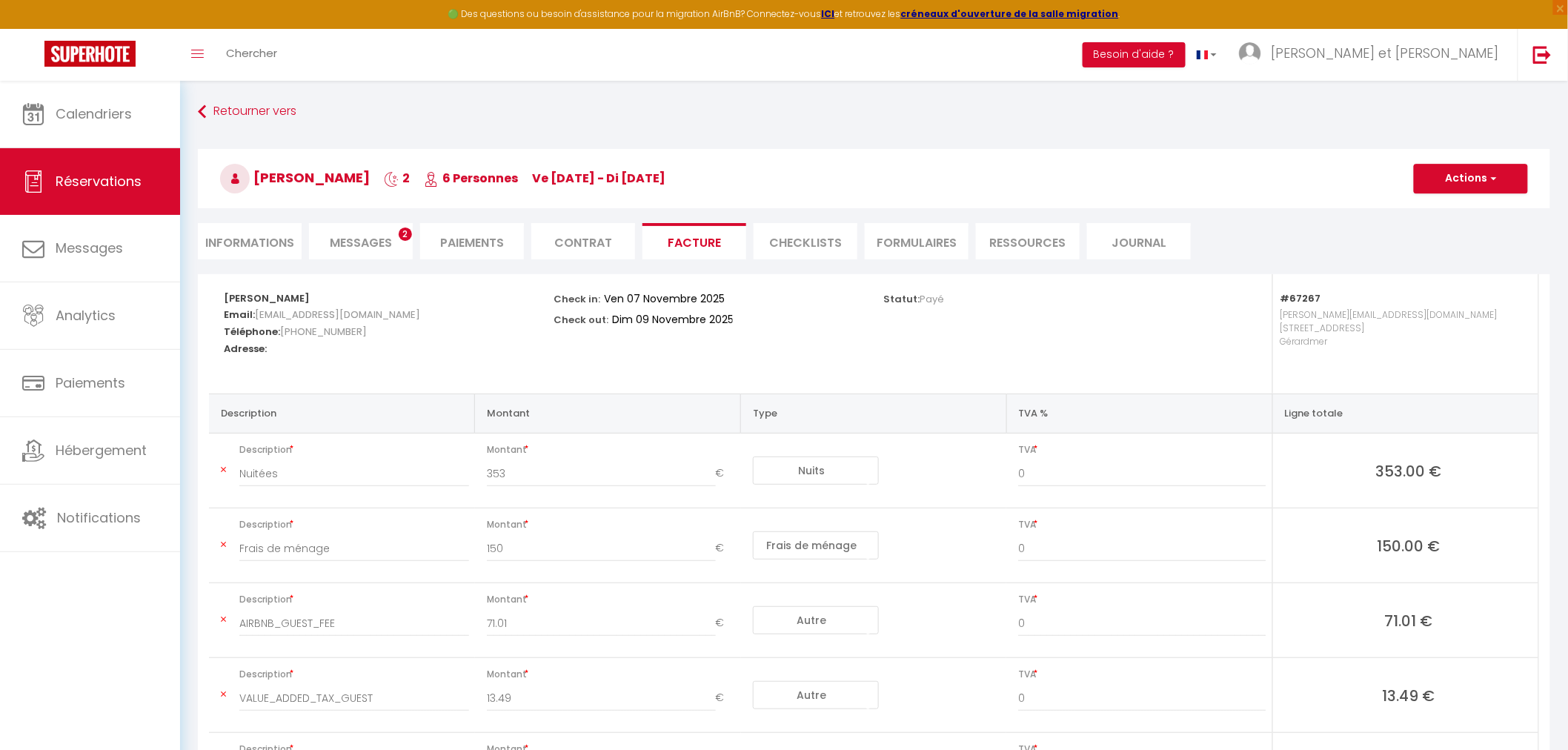
click at [365, 243] on span "Messages" at bounding box center [360, 242] width 62 height 17
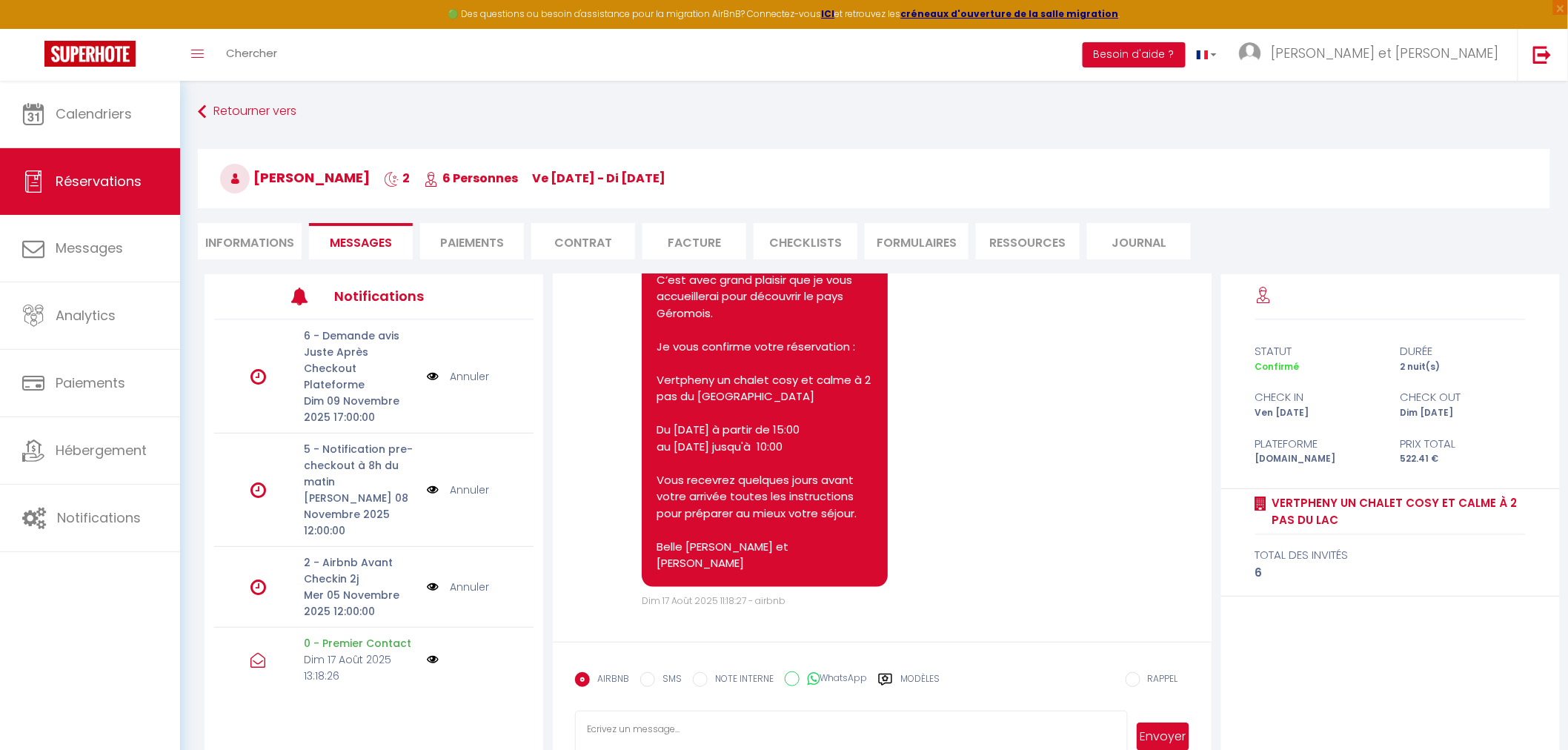
click at [601, 241] on li "Contrat" at bounding box center [583, 241] width 104 height 36
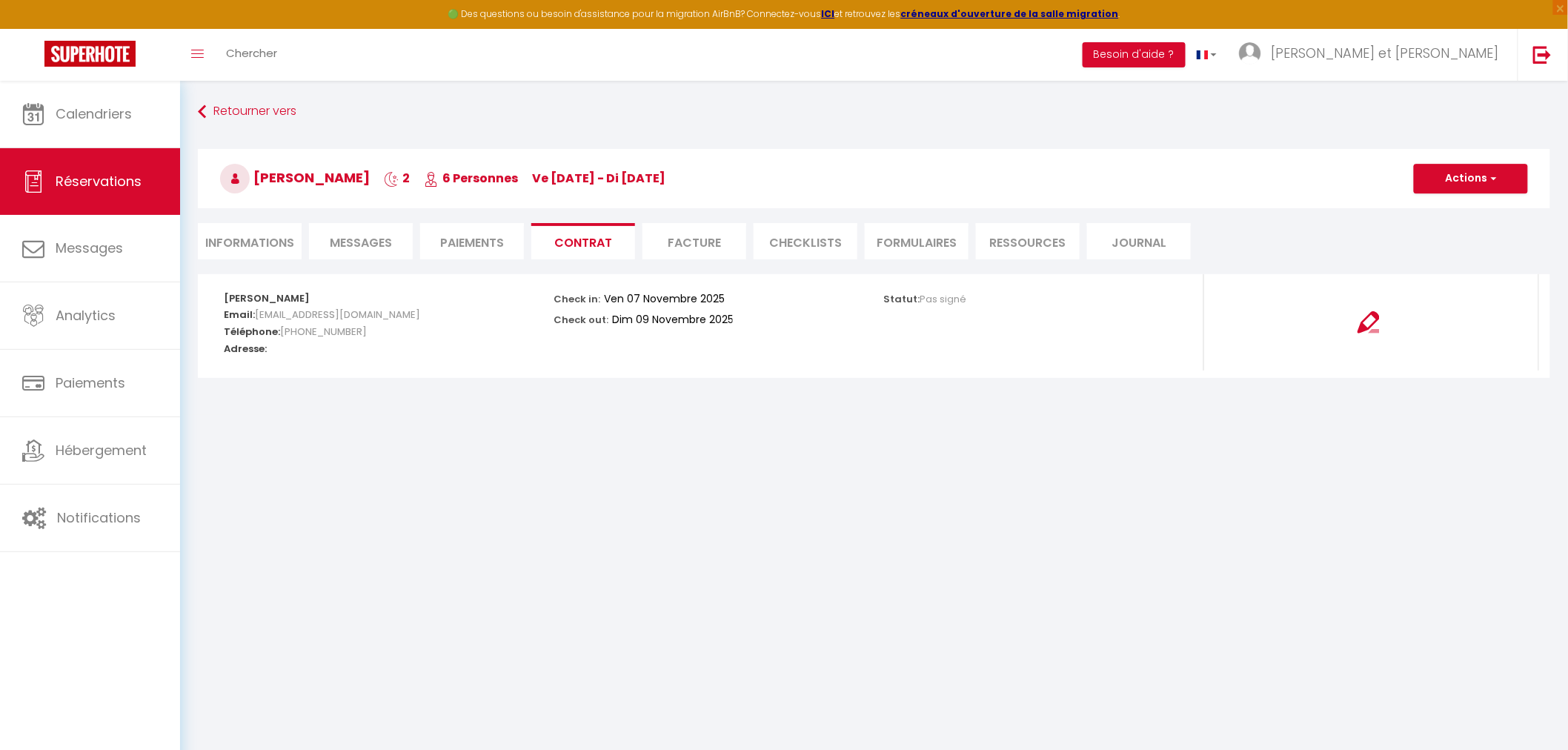
click at [674, 241] on li "Facture" at bounding box center [694, 241] width 104 height 36
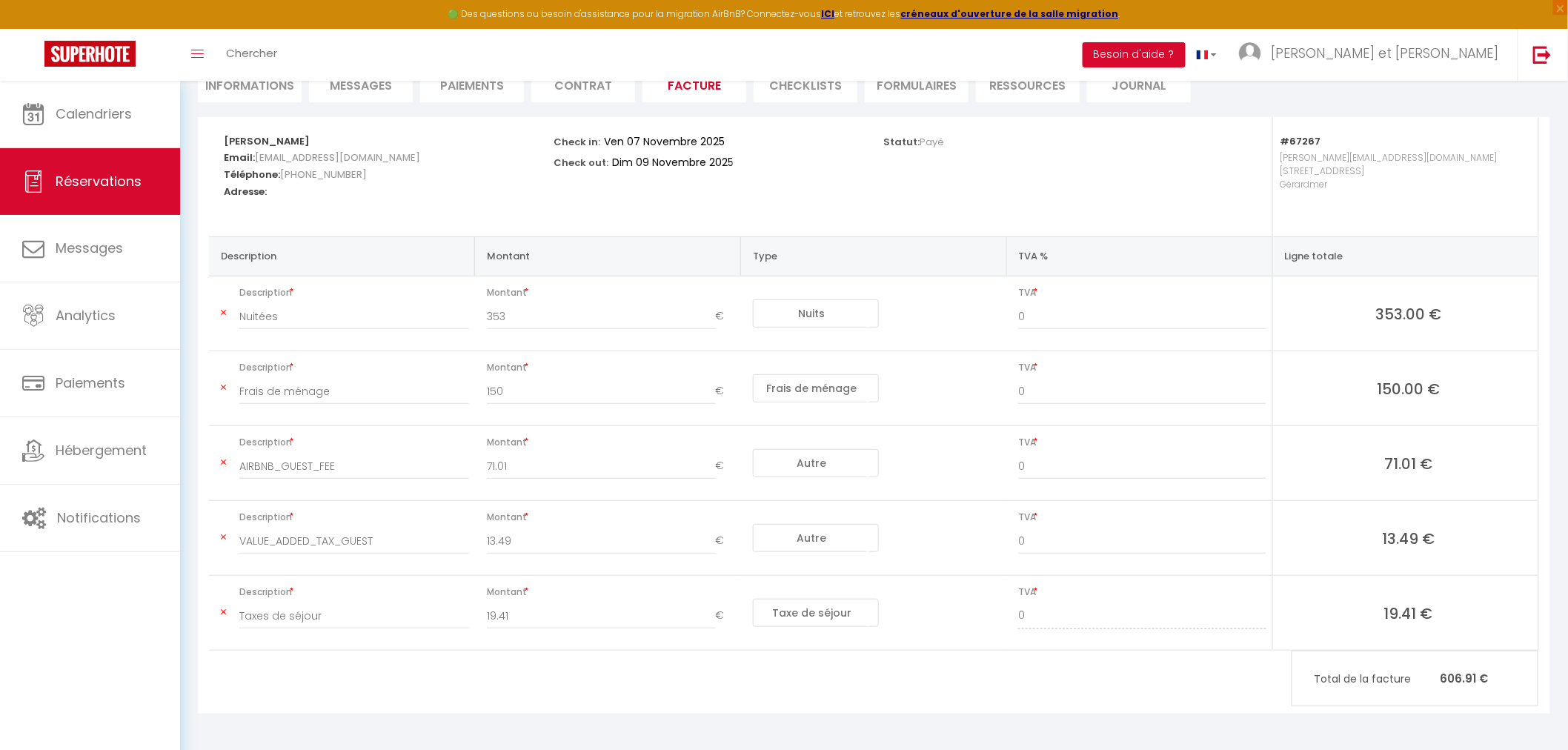
scroll to position [158, 0]
